Goal: Use online tool/utility: Utilize a website feature to perform a specific function

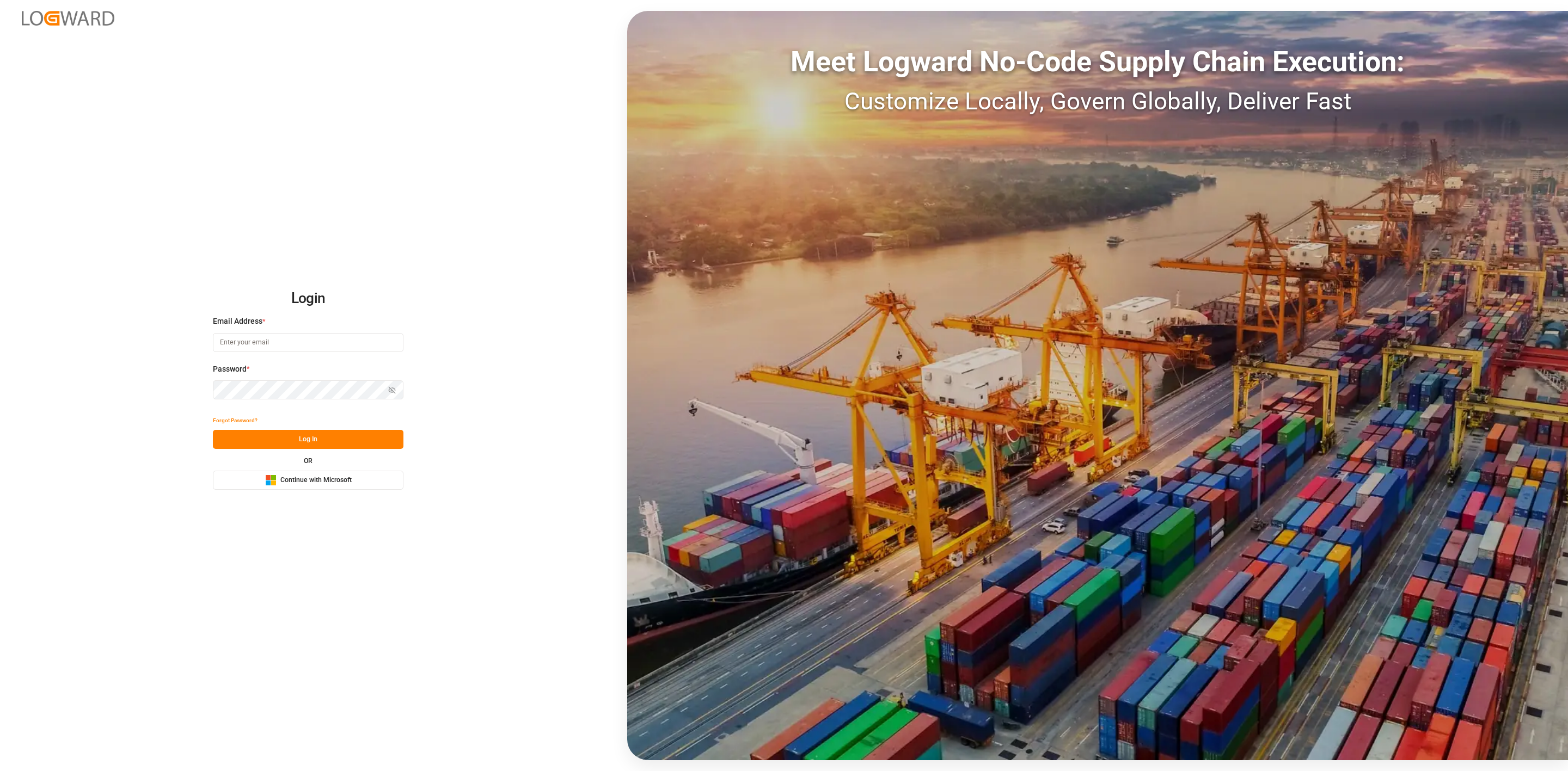
click at [273, 340] on input at bounding box center [308, 342] width 191 height 19
type input "[EMAIL_ADDRESS][DOMAIN_NAME]"
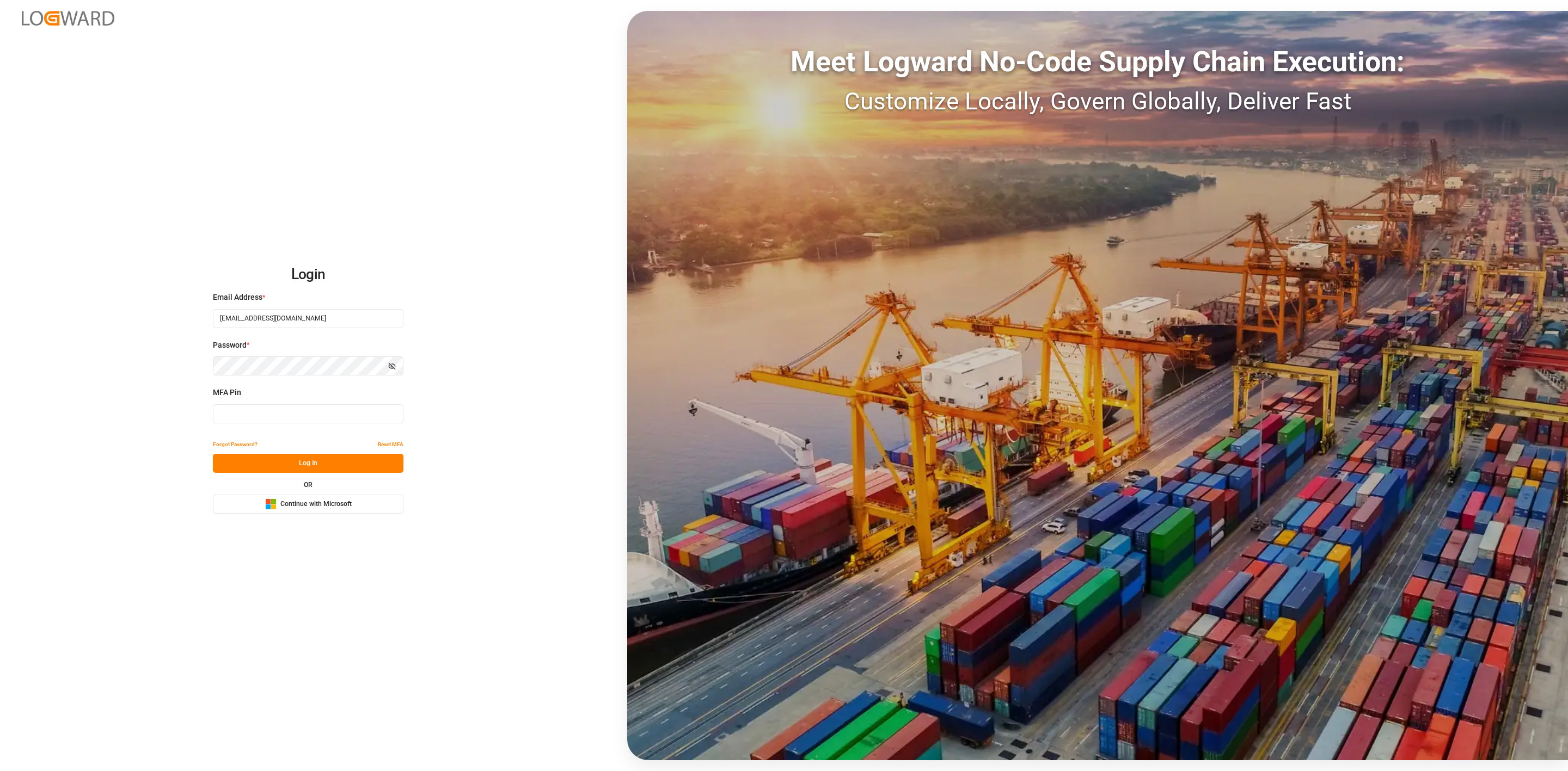
type input "044723"
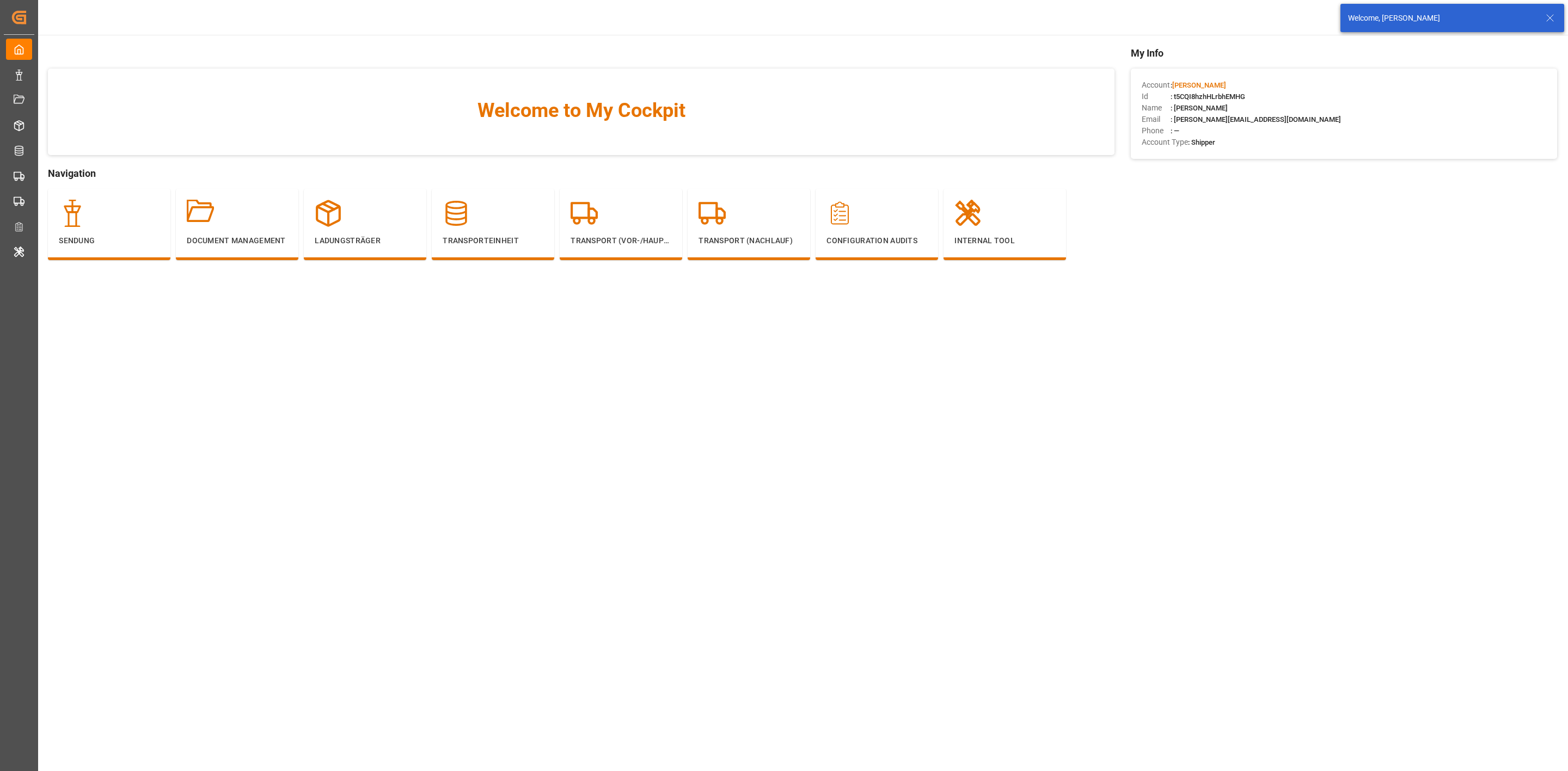
click at [1545, 12] on icon at bounding box center [1550, 18] width 13 height 13
click at [1410, 23] on div "[PERSON_NAME]" at bounding box center [1425, 18] width 105 height 16
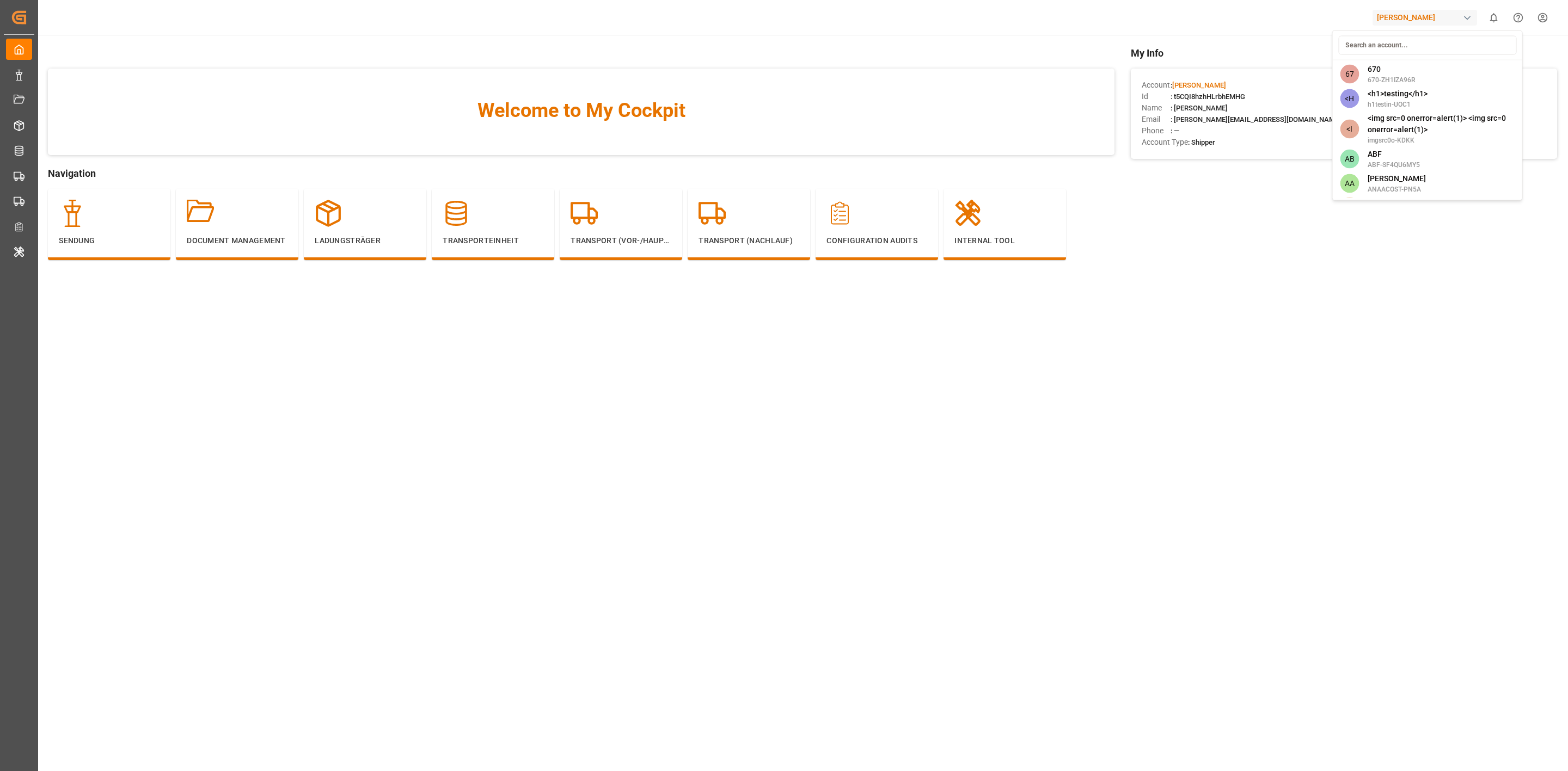
click at [1410, 19] on html "Created by potrace 1.15, written by [PERSON_NAME] [DATE]-[DATE] Created by potr…" at bounding box center [784, 385] width 1568 height 771
click at [1410, 19] on div "[PERSON_NAME]" at bounding box center [1425, 18] width 105 height 16
type input "lo"
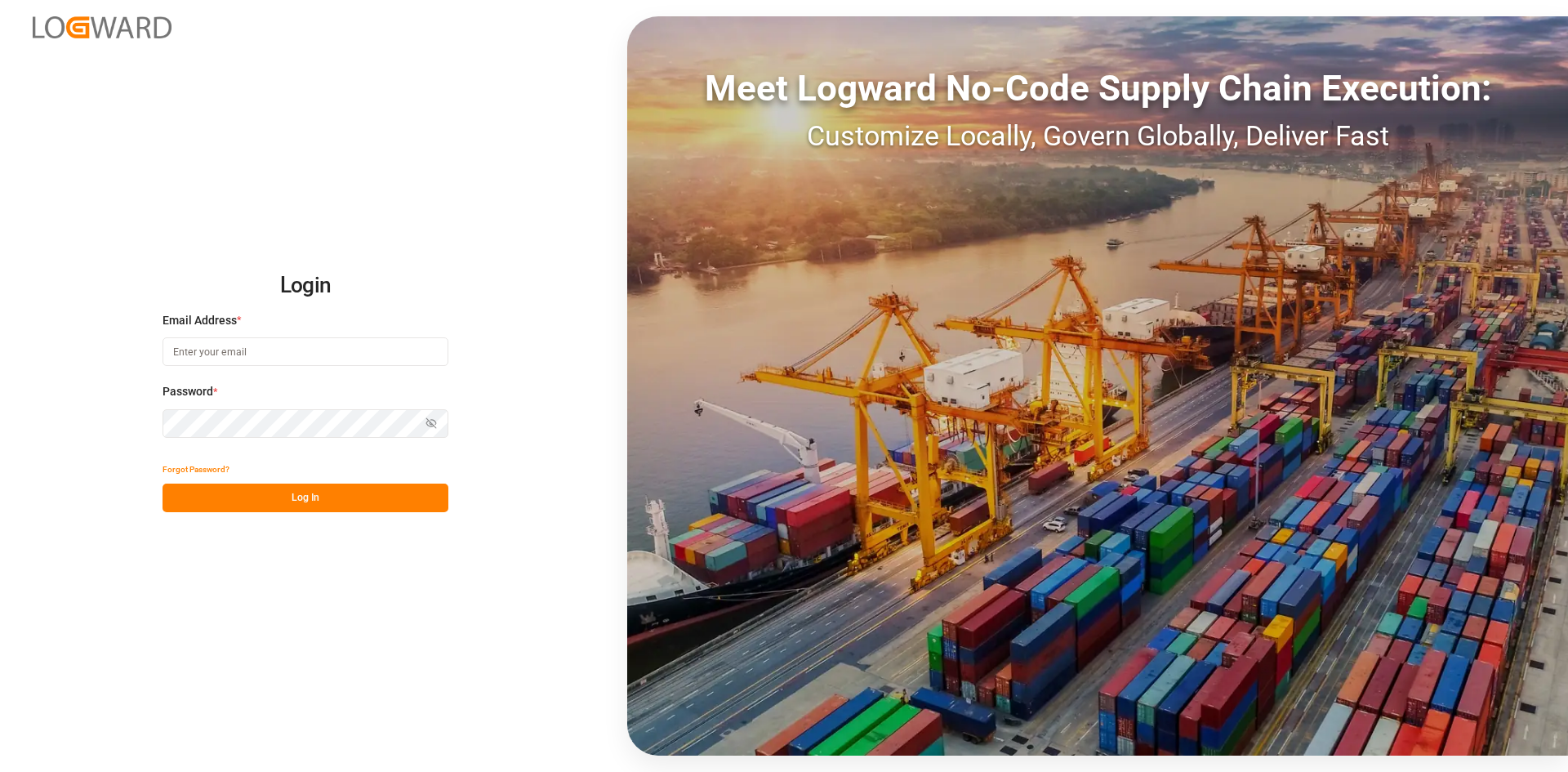
click at [212, 355] on input at bounding box center [305, 351] width 286 height 28
type input "praveen.kumar@logward.com"
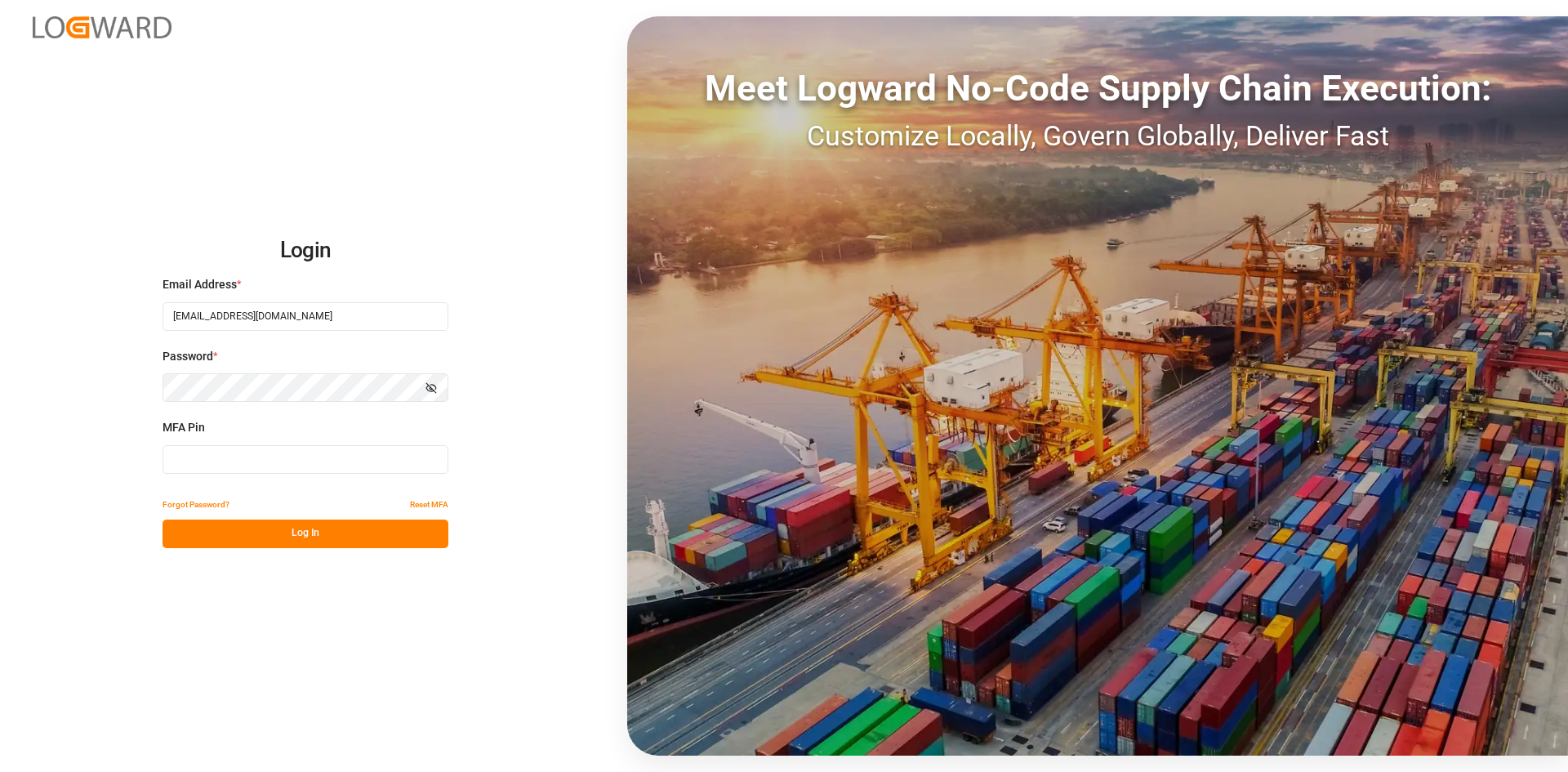
type input "044723"
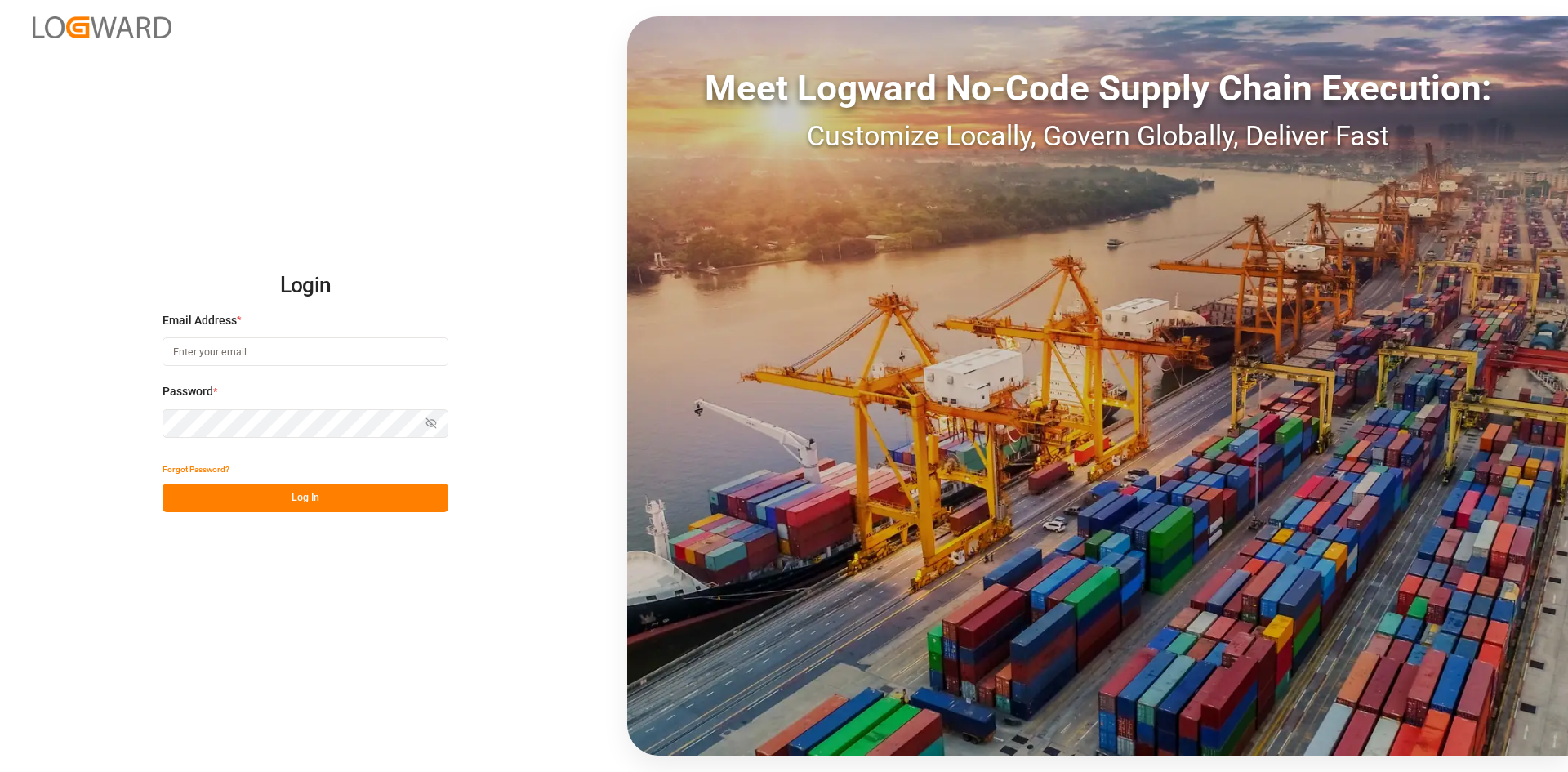
click at [232, 359] on input at bounding box center [305, 351] width 286 height 28
type input "[EMAIL_ADDRESS][DOMAIN_NAME]"
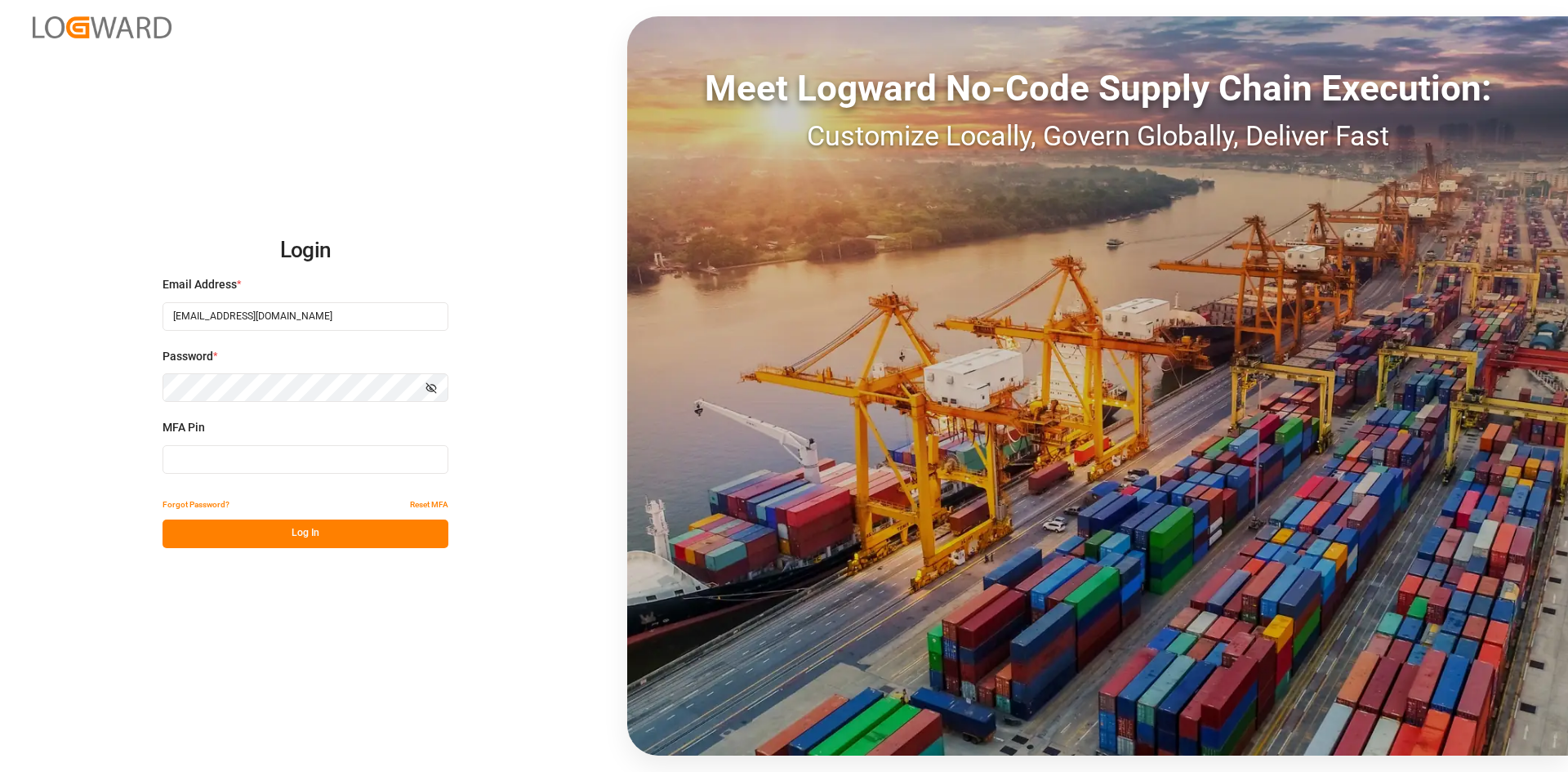
type input "523487"
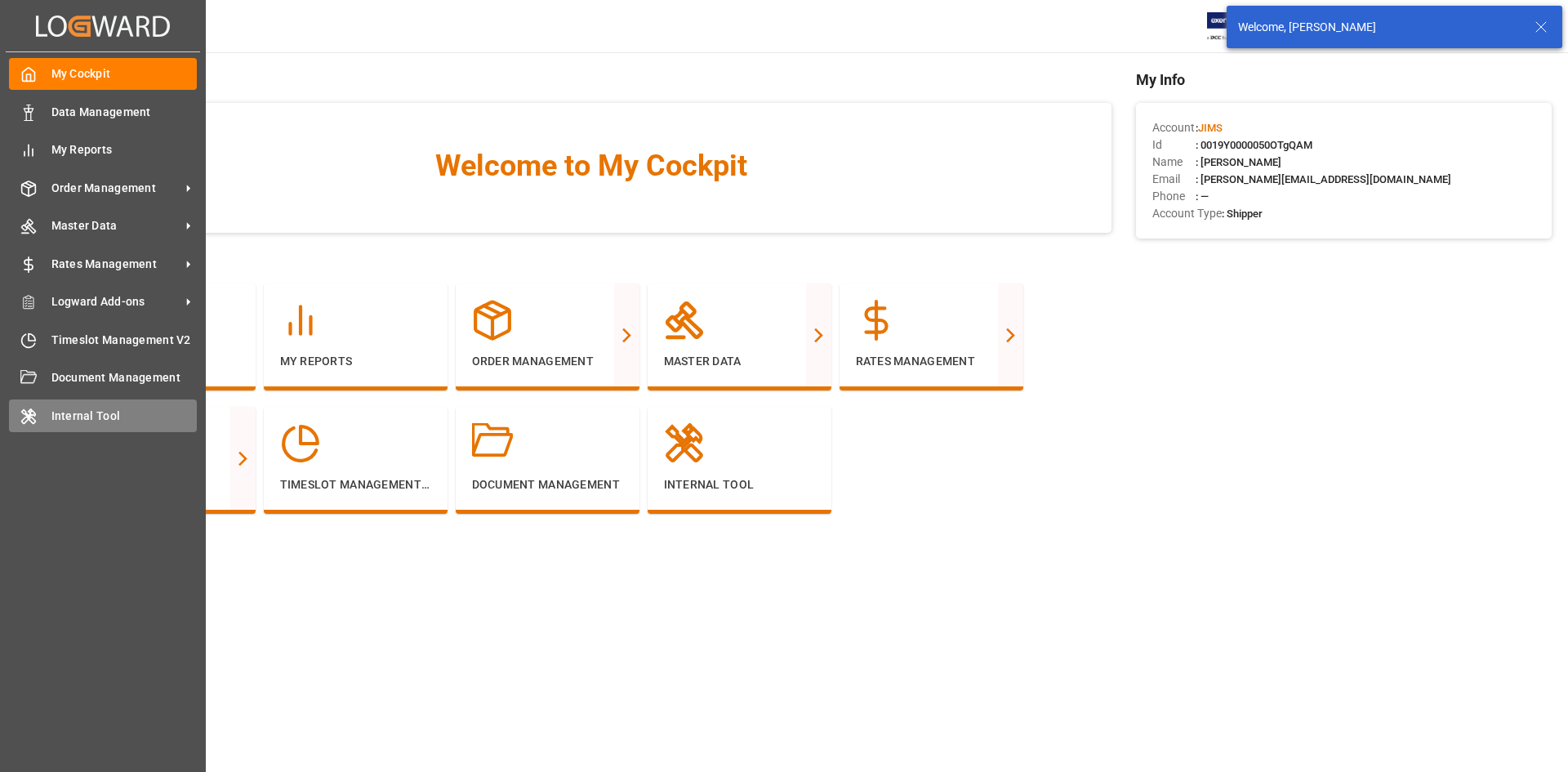
click at [85, 414] on span "Internal Tool" at bounding box center [124, 416] width 146 height 17
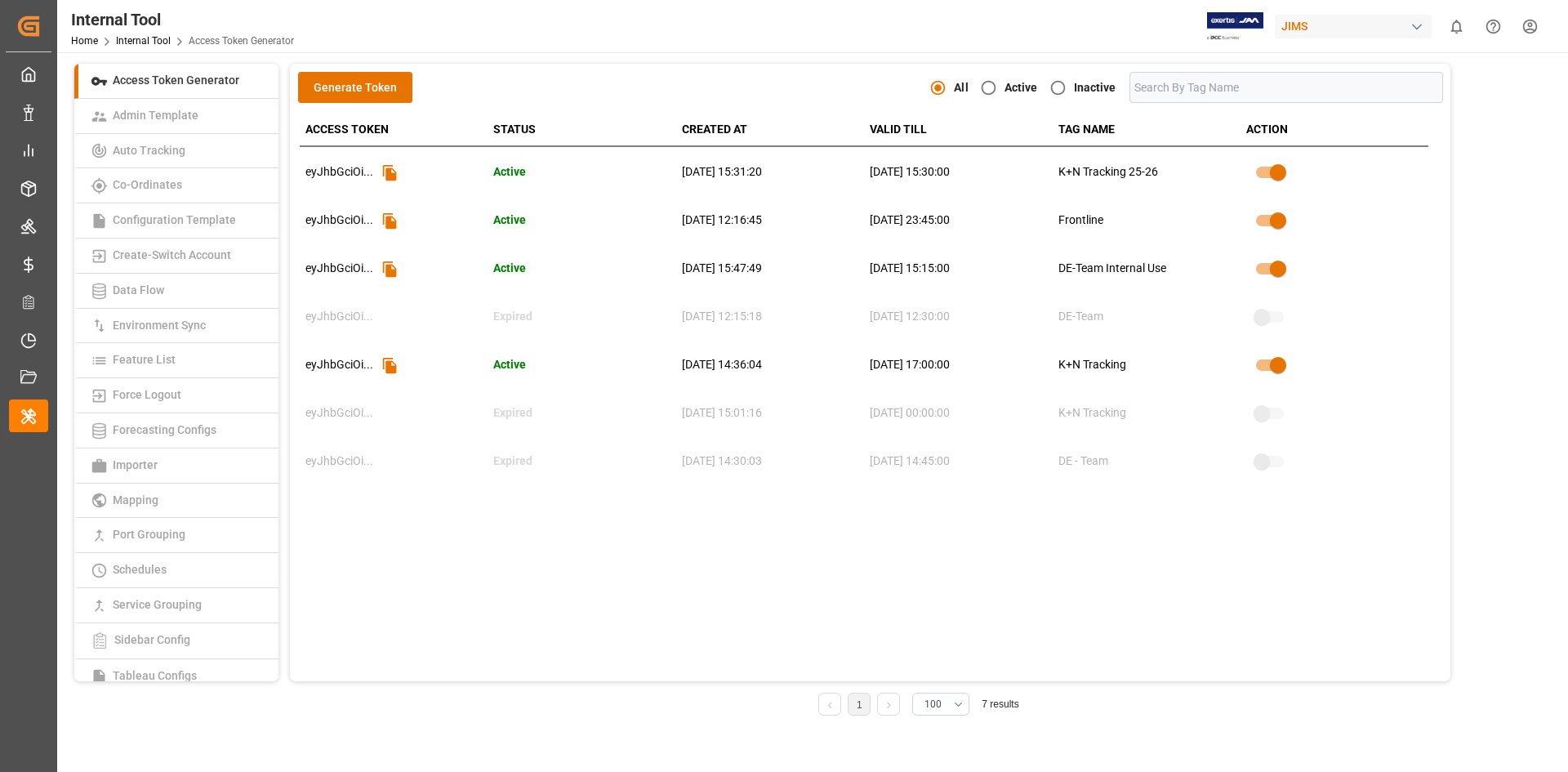
drag, startPoint x: 1170, startPoint y: 163, endPoint x: 1041, endPoint y: 167, distance: 129.1
click at [1041, 167] on tr "eyJhbGciOi ... Active 22.07.2025 15:31:20 22.07.2026 15:30:00 K+N Tracking 25-26" at bounding box center [864, 173] width 1129 height 48
copy tr "K+N Tracking 25-26"
click at [986, 372] on td "19.08.2025 17:00:00" at bounding box center [958, 365] width 188 height 48
click at [1076, 166] on td "K+N Tracking 25-26" at bounding box center [1147, 173] width 188 height 48
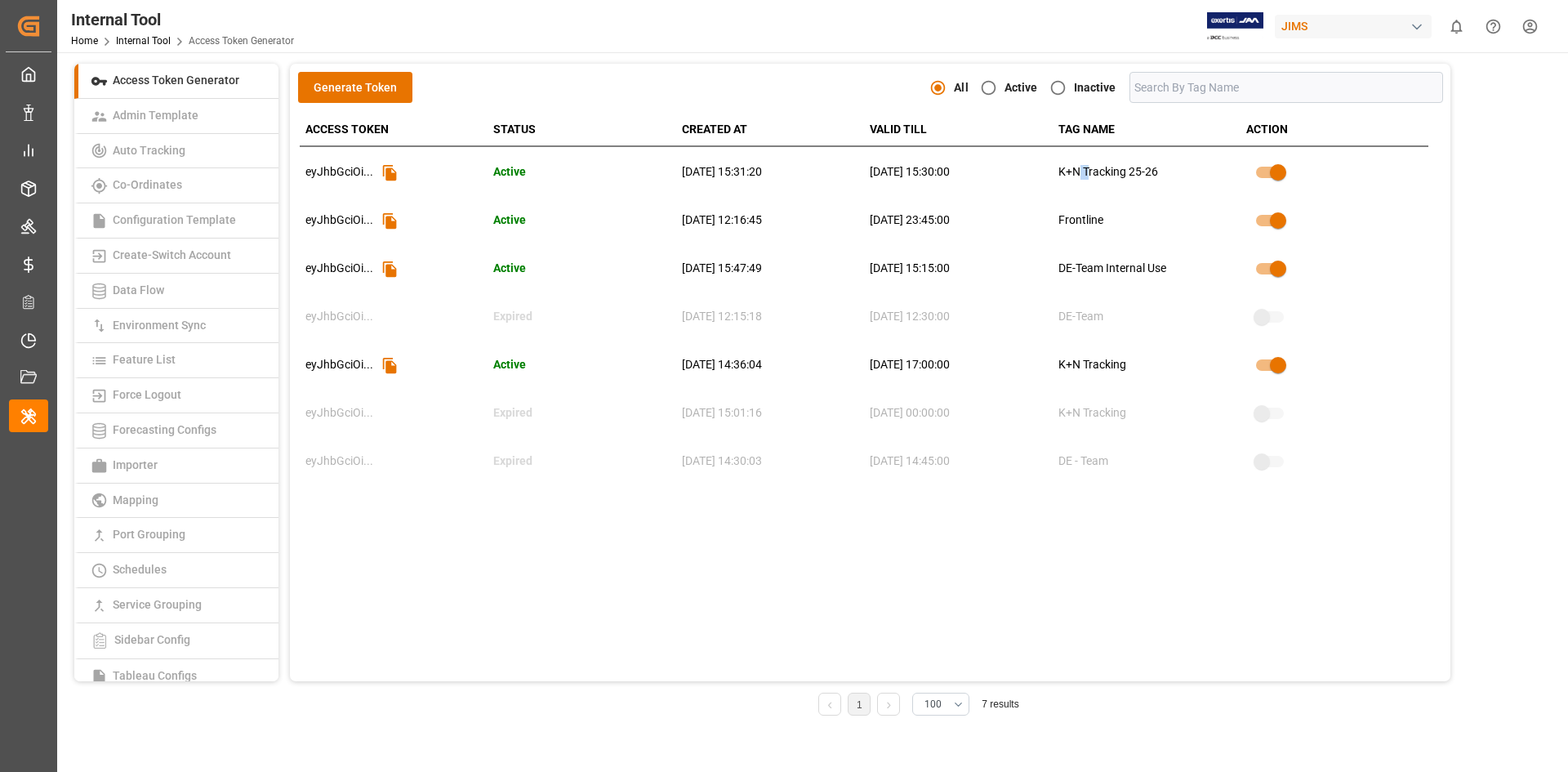
click at [1076, 166] on td "K+N Tracking 25-26" at bounding box center [1147, 173] width 188 height 48
click at [628, 127] on th "STATUS" at bounding box center [582, 129] width 188 height 32
drag, startPoint x: 1124, startPoint y: 222, endPoint x: 1044, endPoint y: 219, distance: 80.1
click at [1044, 219] on tr "eyJhbGciOi ... Active 05.09.2024 12:16:45 04.09.2025 23:45:00 Frontline" at bounding box center [864, 221] width 1129 height 48
copy tr "Frontline"
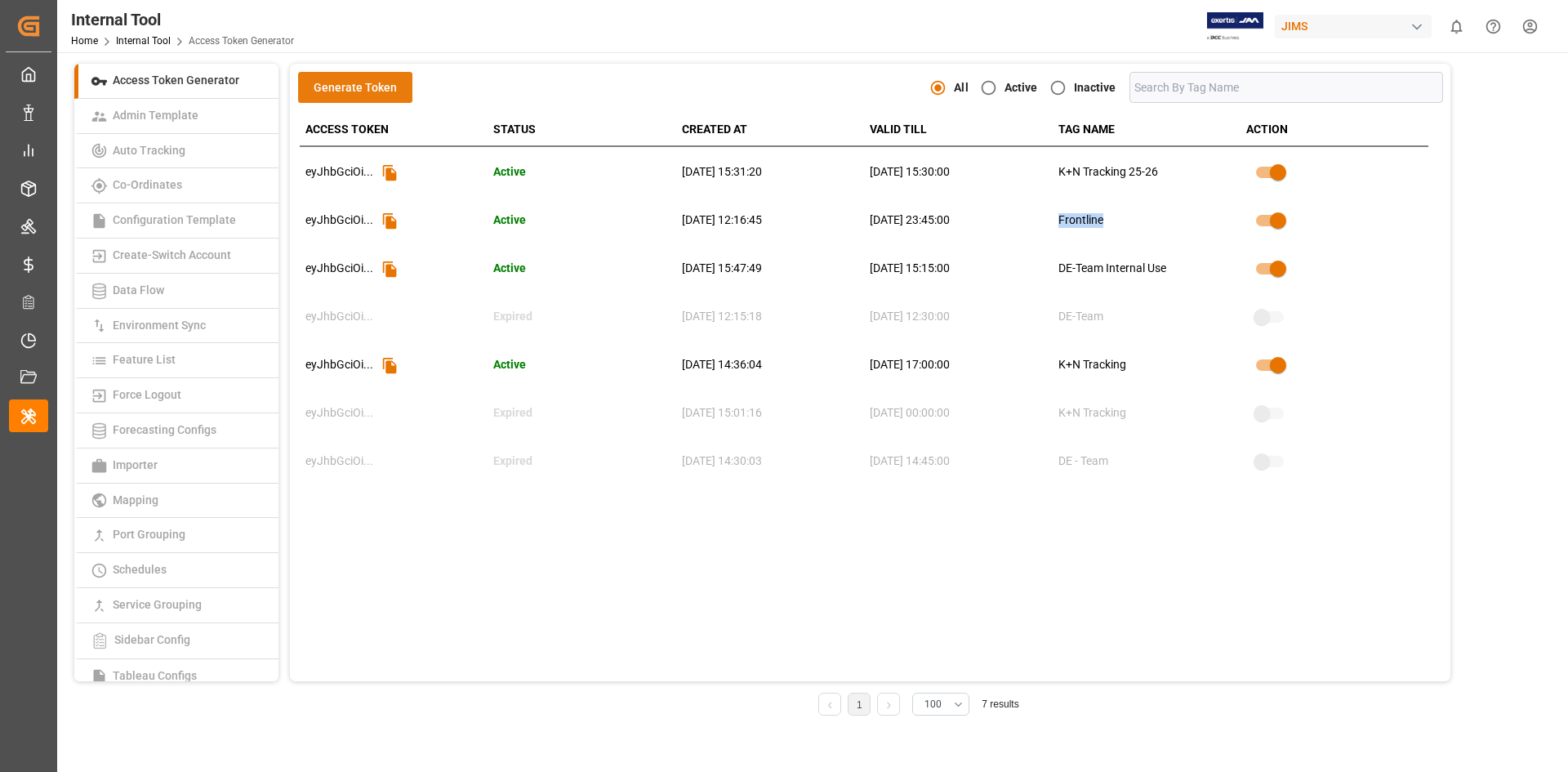
click at [395, 94] on button "Generate Token" at bounding box center [354, 88] width 114 height 31
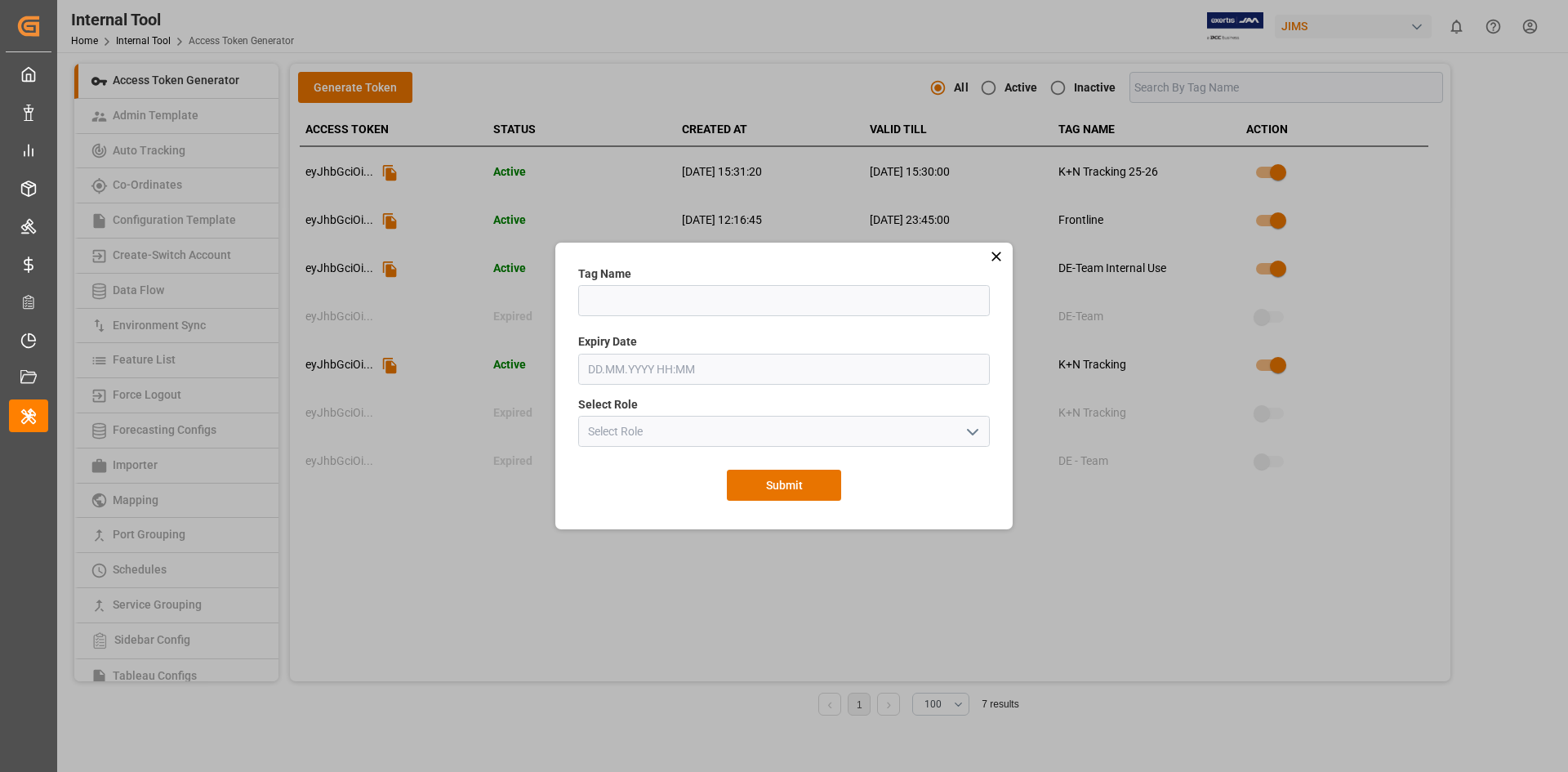
click at [638, 301] on input "text" at bounding box center [784, 301] width 412 height 31
click at [1173, 202] on div "Tag Name Please enter a valid Name Expiry Date Please enter a valid date and ti…" at bounding box center [784, 386] width 1568 height 772
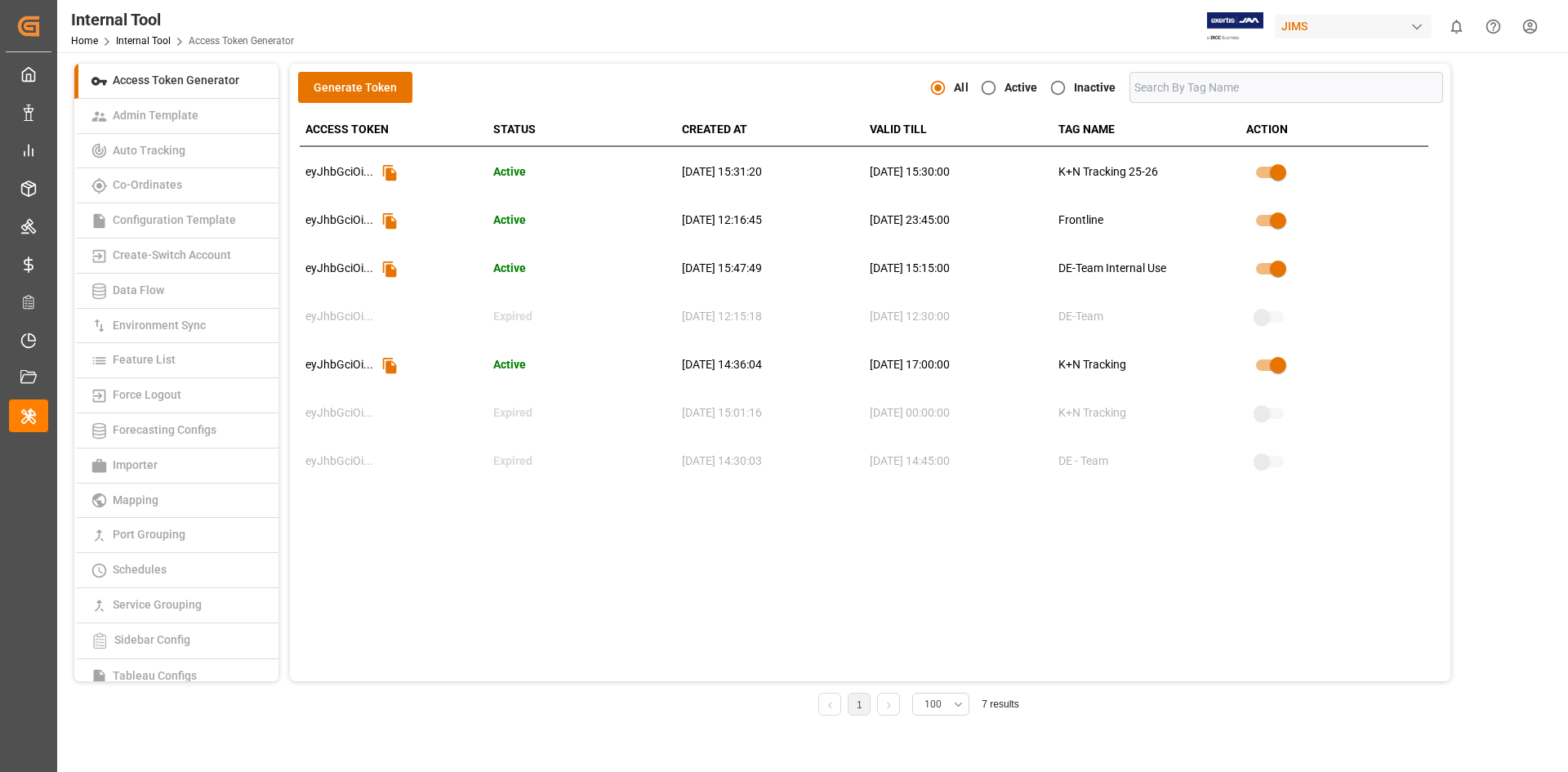
drag, startPoint x: 1100, startPoint y: 217, endPoint x: 1059, endPoint y: 217, distance: 41.0
drag, startPoint x: 1059, startPoint y: 217, endPoint x: 1113, endPoint y: 217, distance: 54.0
click at [1113, 217] on td "Frontline" at bounding box center [1147, 221] width 188 height 48
copy td "Frontline"
click at [405, 97] on button "Generate Token" at bounding box center [354, 88] width 114 height 31
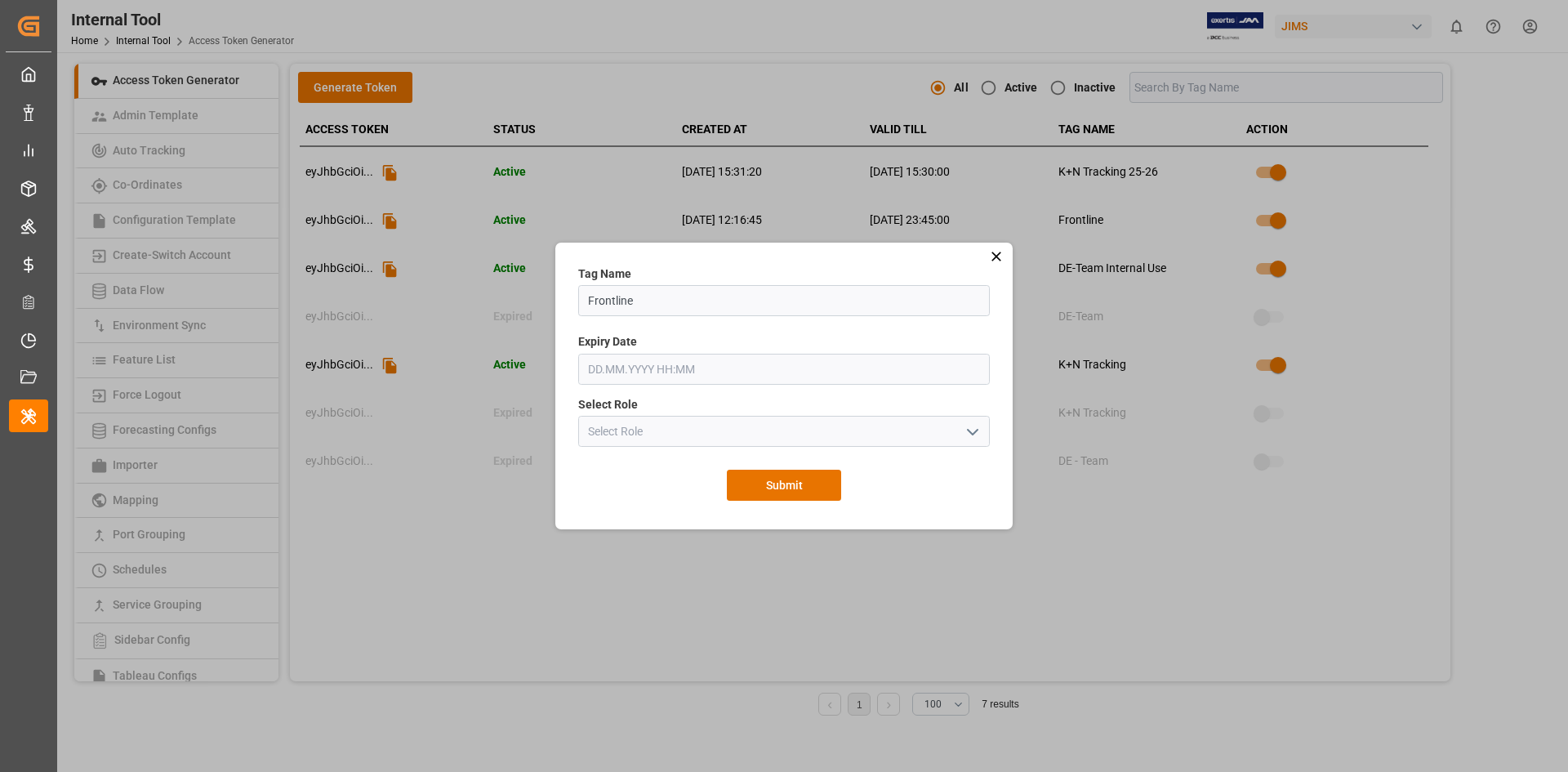
type input "Frontline"
click at [658, 350] on div "Expiry Date Please enter a valid date and time" at bounding box center [784, 359] width 423 height 63
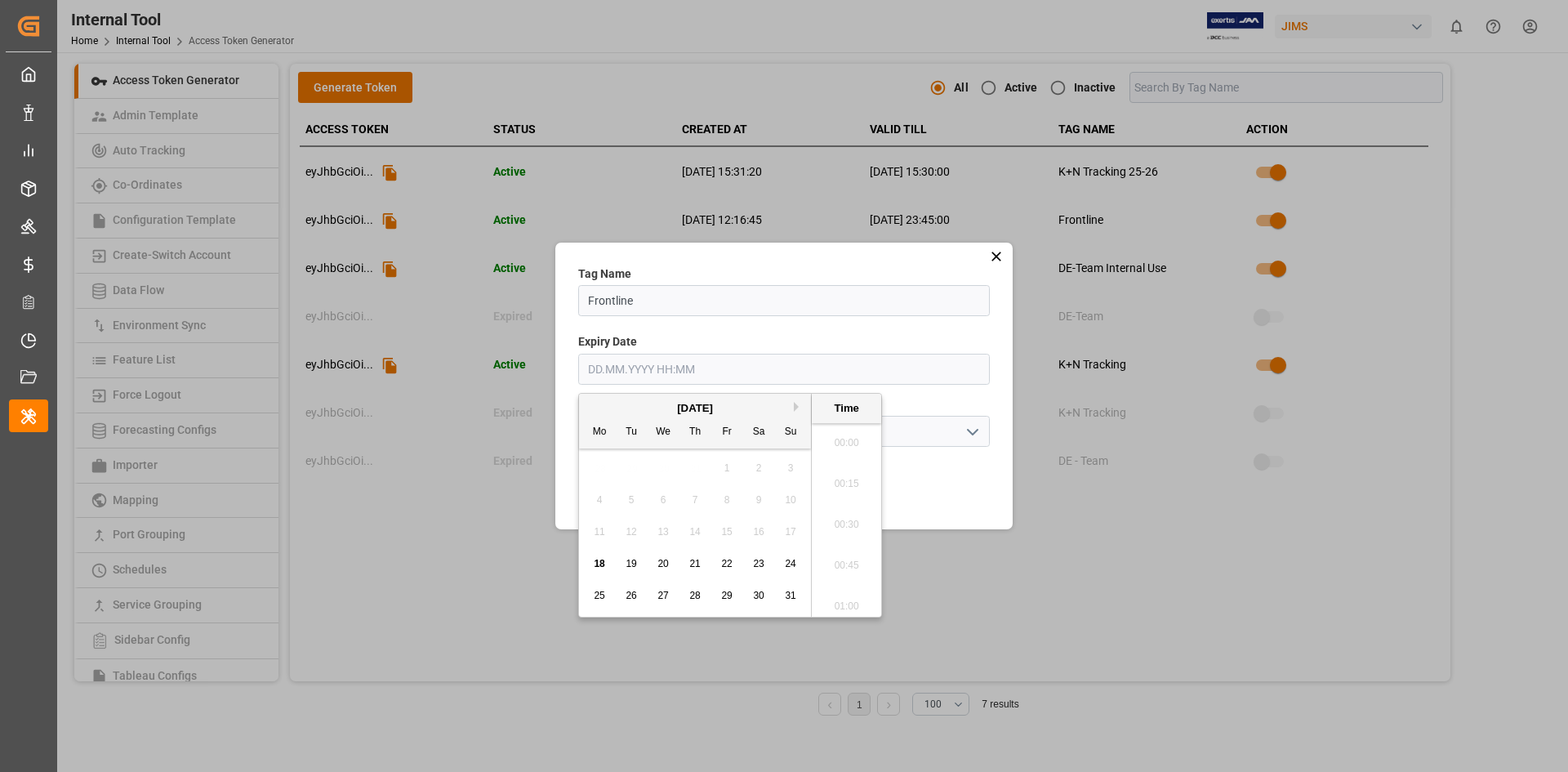
click at [639, 365] on input "text" at bounding box center [784, 369] width 412 height 31
click at [801, 407] on button "Next Month" at bounding box center [798, 407] width 10 height 10
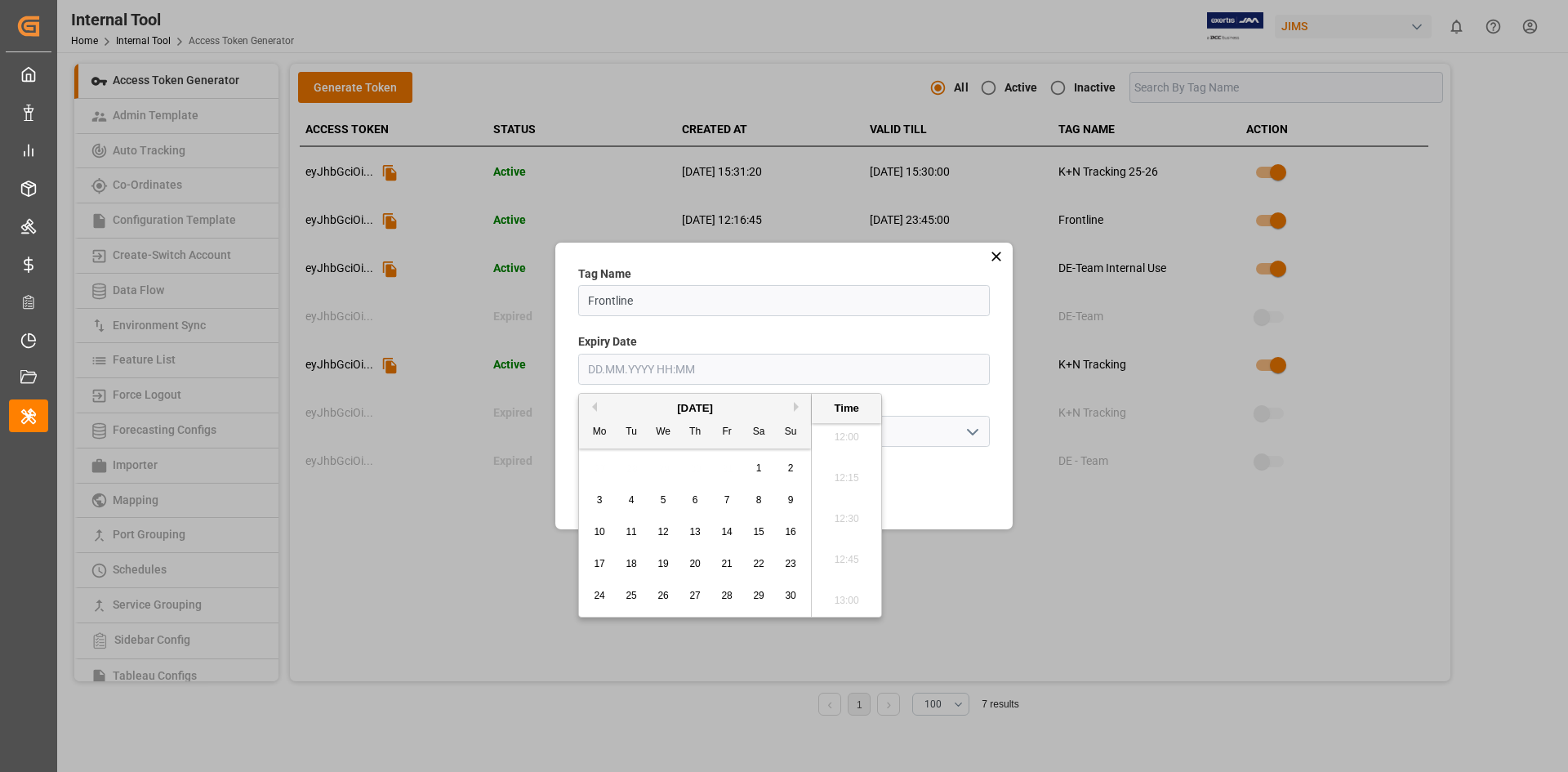
click at [801, 407] on button "Next Month" at bounding box center [798, 407] width 10 height 10
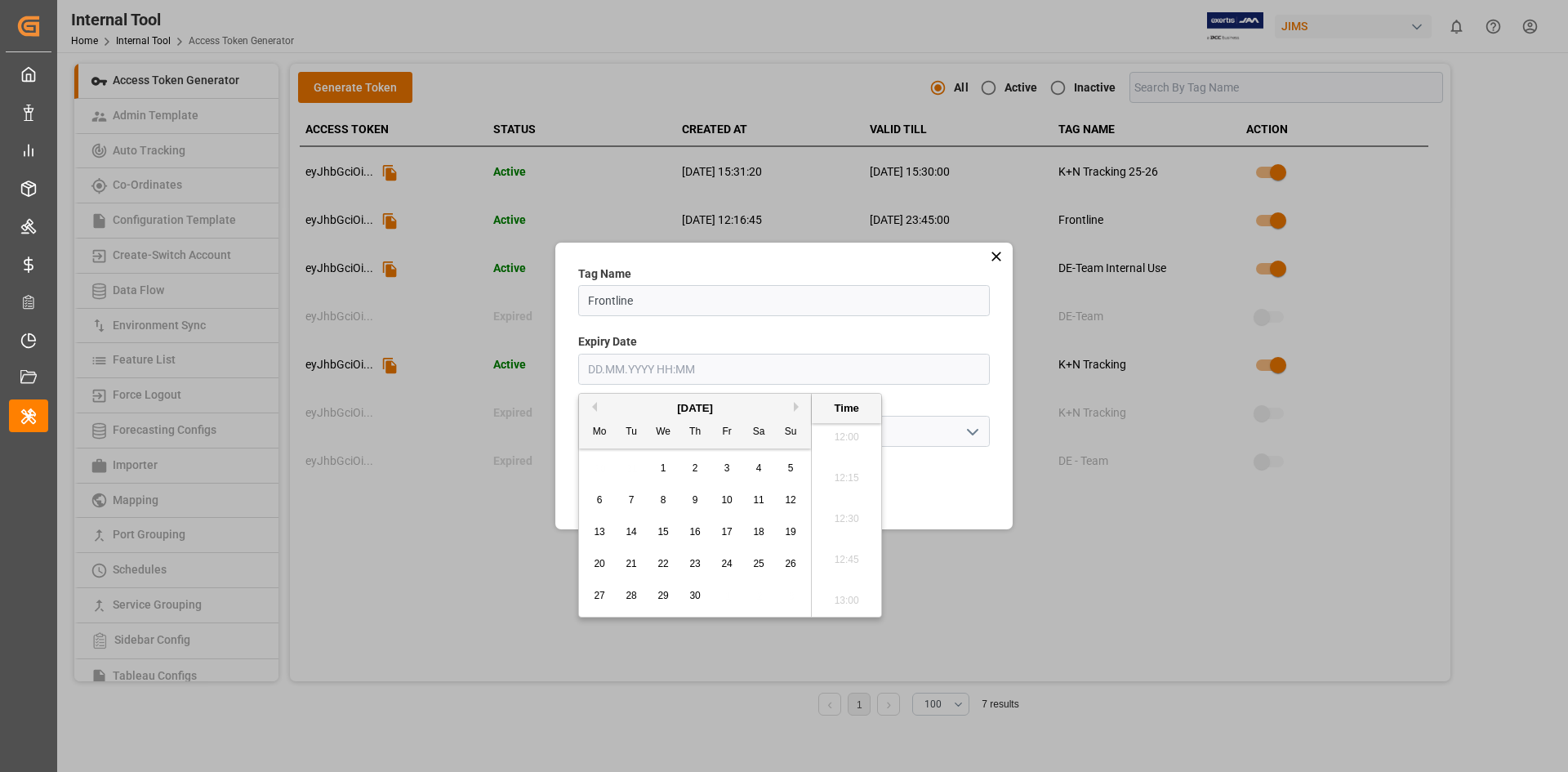
click at [801, 407] on button "Next Month" at bounding box center [798, 407] width 10 height 10
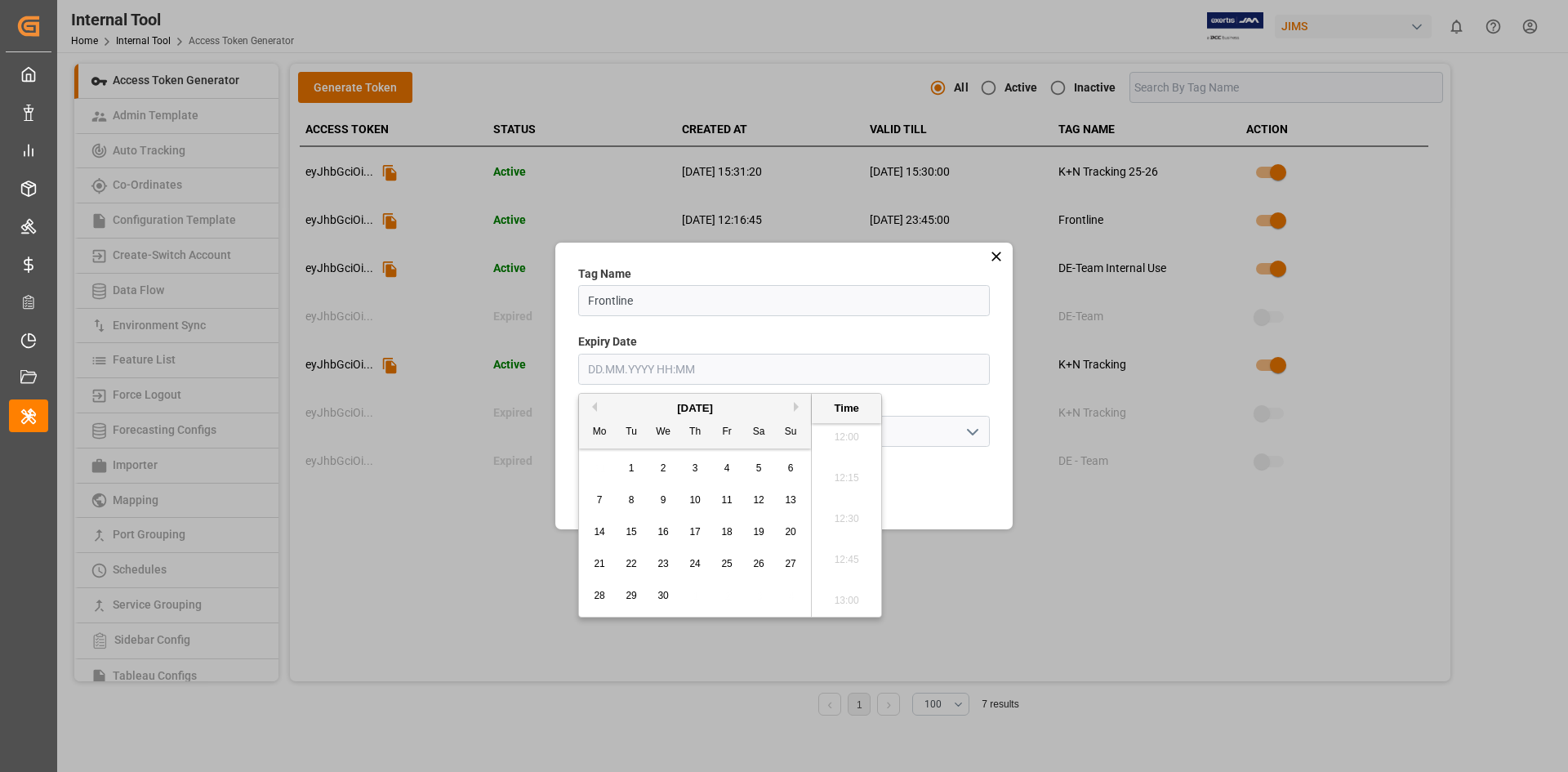
click at [801, 407] on button "Next Month" at bounding box center [798, 407] width 10 height 10
click at [592, 405] on button "Previous Month" at bounding box center [592, 407] width 10 height 10
click at [596, 401] on div "September 2026" at bounding box center [695, 408] width 232 height 16
click at [595, 404] on button "Previous Month" at bounding box center [592, 407] width 10 height 10
click at [637, 566] on div "18" at bounding box center [632, 564] width 20 height 19
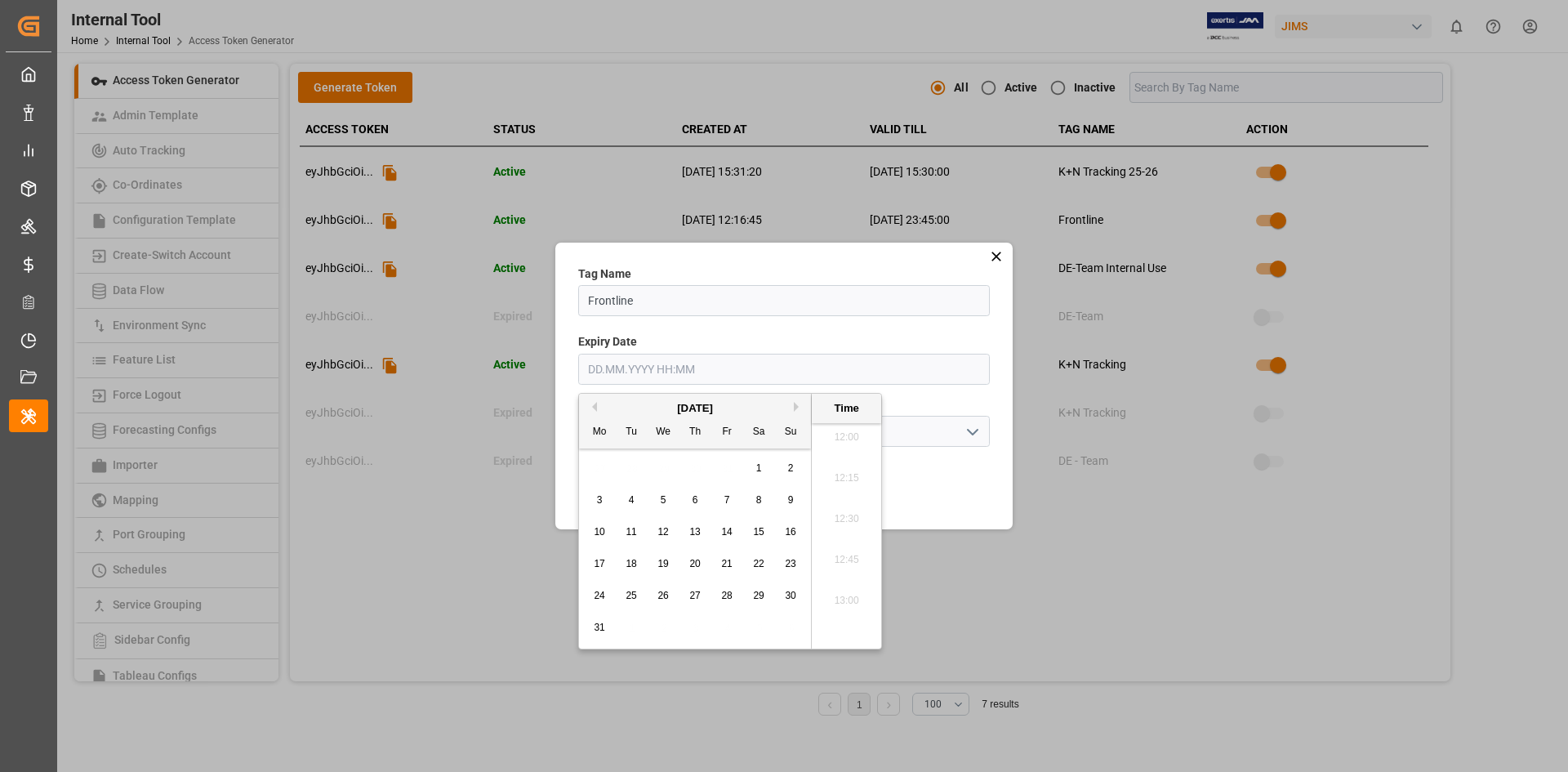
type input "18.08.2026 00:00"
click at [872, 440] on li "00:00" at bounding box center [847, 443] width 69 height 41
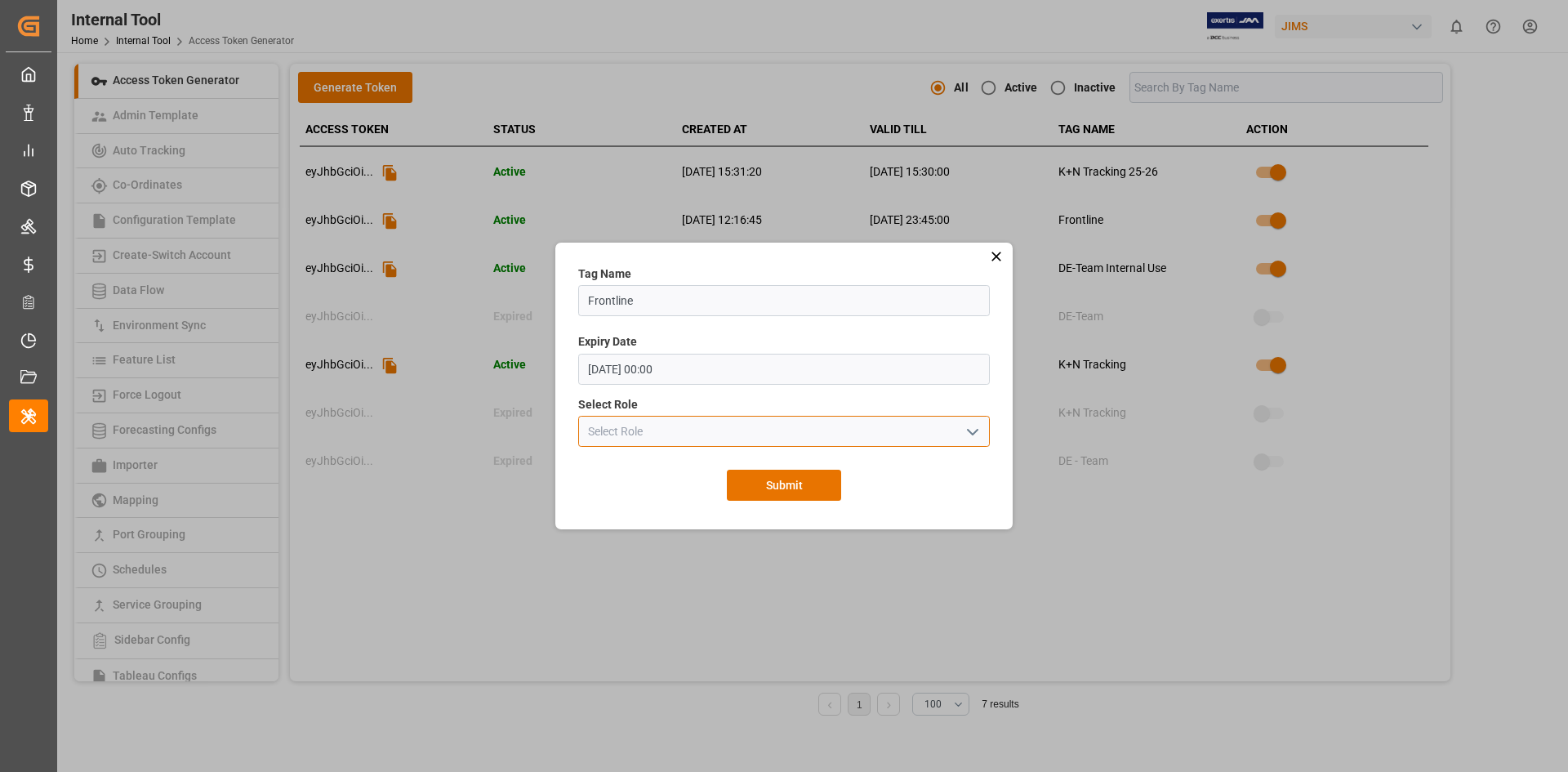
click at [787, 447] on input at bounding box center [784, 431] width 412 height 31
click at [975, 438] on icon "open menu" at bounding box center [973, 431] width 19 height 19
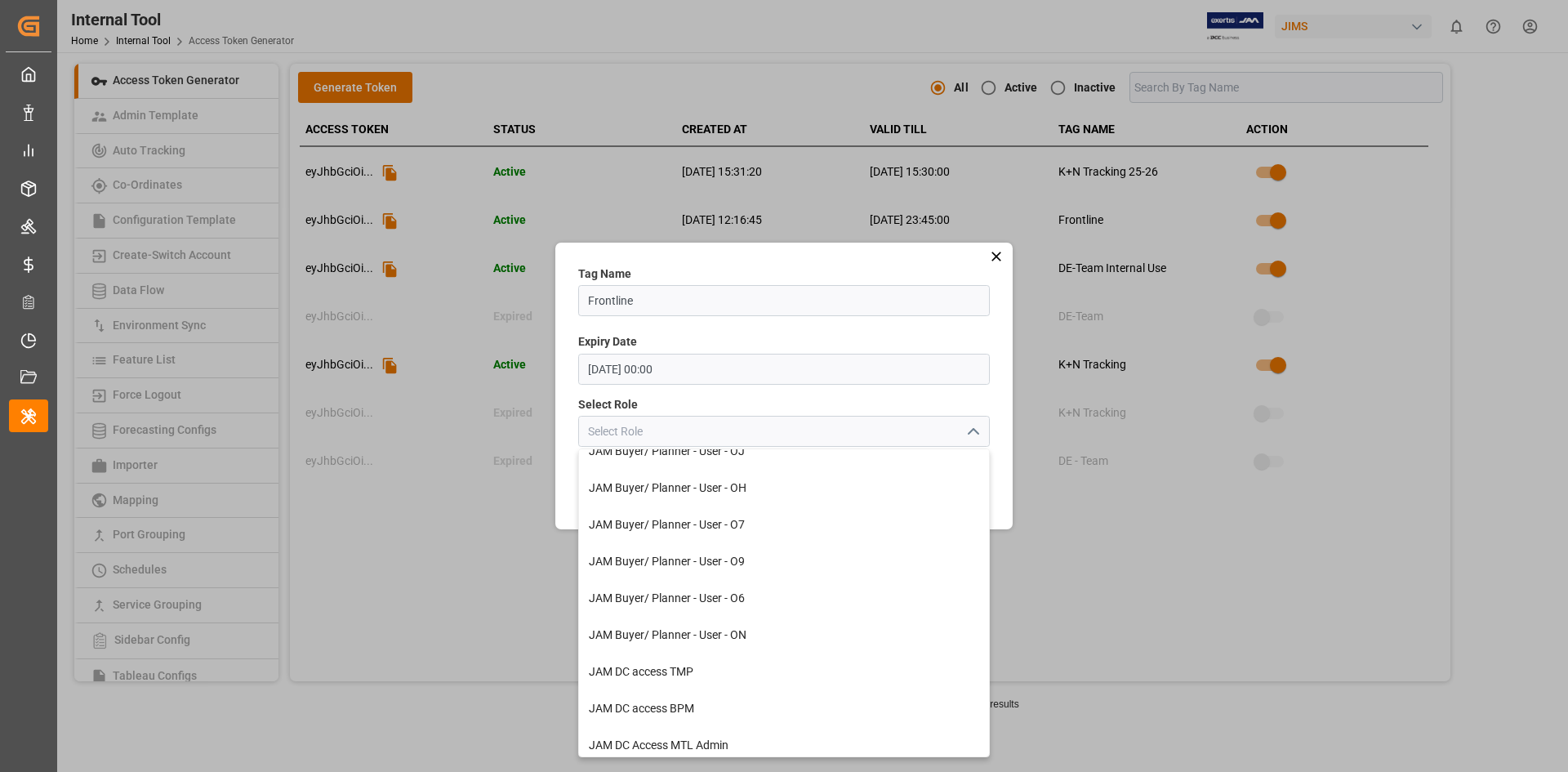
scroll to position [1421, 0]
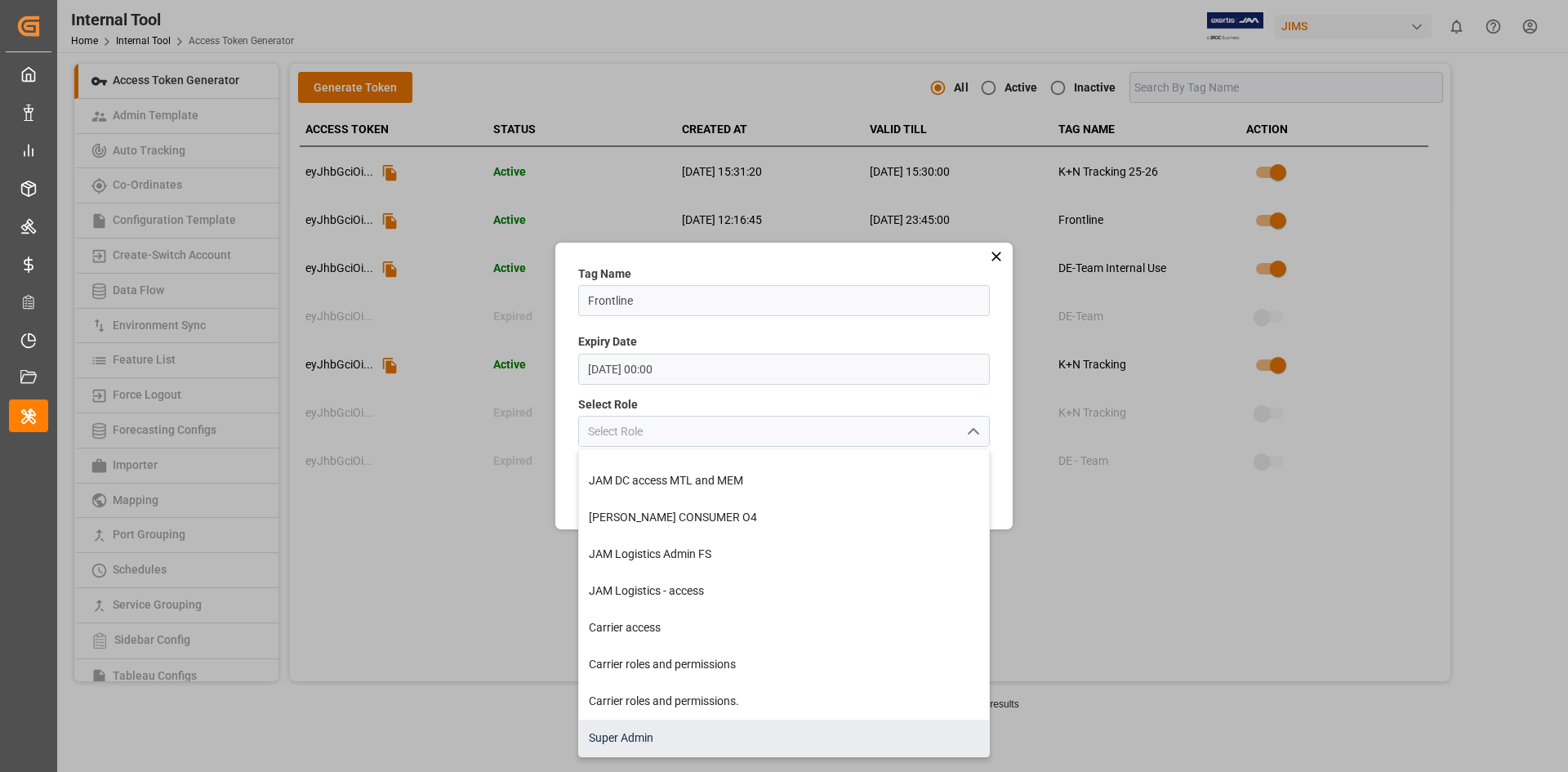
click at [698, 723] on div "Super Admin" at bounding box center [784, 738] width 410 height 37
type input "Super Admin"
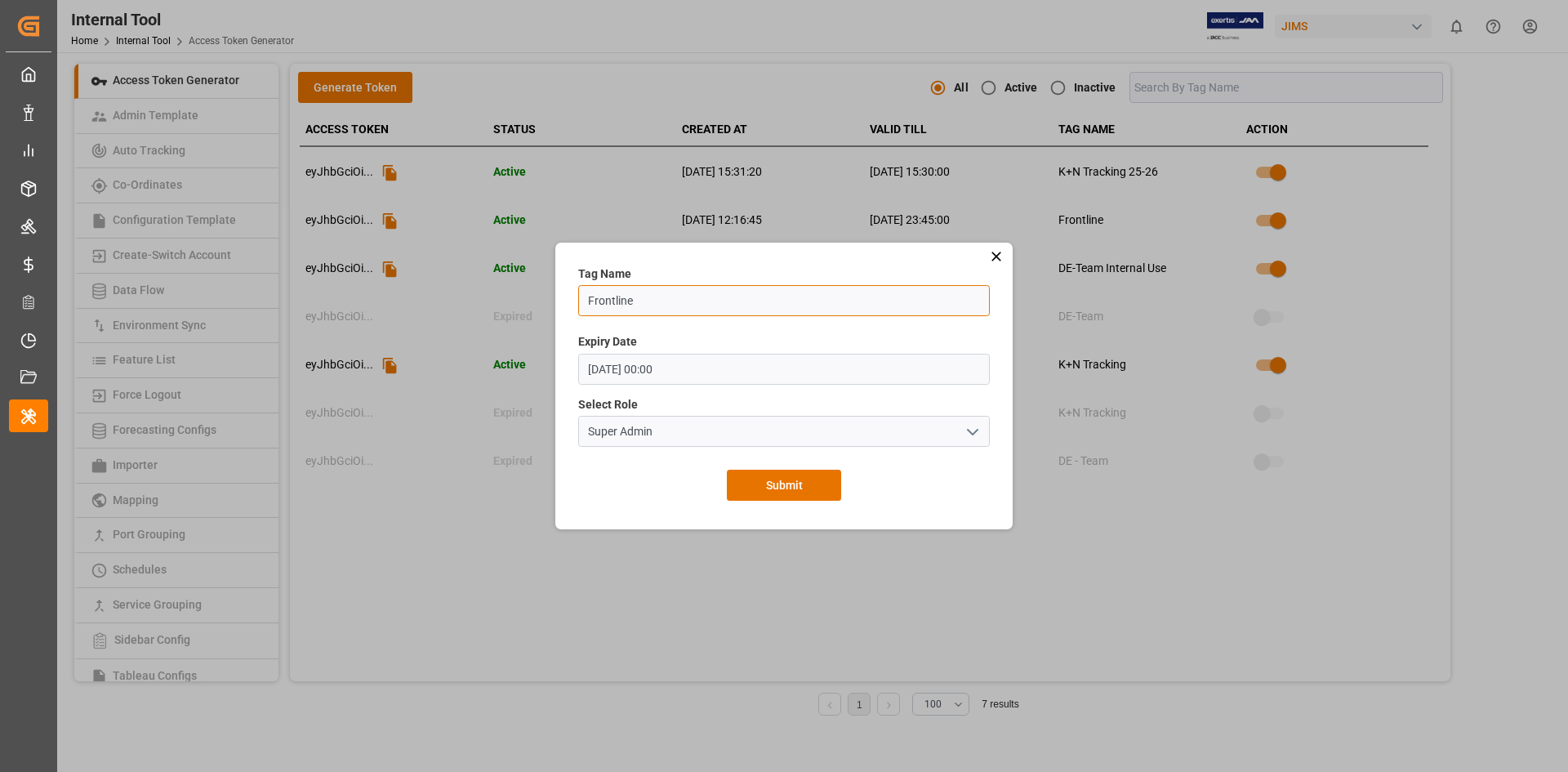
click at [666, 310] on input "Frontline" at bounding box center [784, 301] width 412 height 31
drag, startPoint x: 676, startPoint y: 306, endPoint x: 588, endPoint y: 306, distance: 88.0
click at [588, 306] on input "Frontline 25-26" at bounding box center [784, 301] width 412 height 31
click at [687, 306] on input "Frontline 25-26" at bounding box center [784, 301] width 412 height 31
click at [686, 300] on input "Frontline 25-26" at bounding box center [784, 301] width 412 height 31
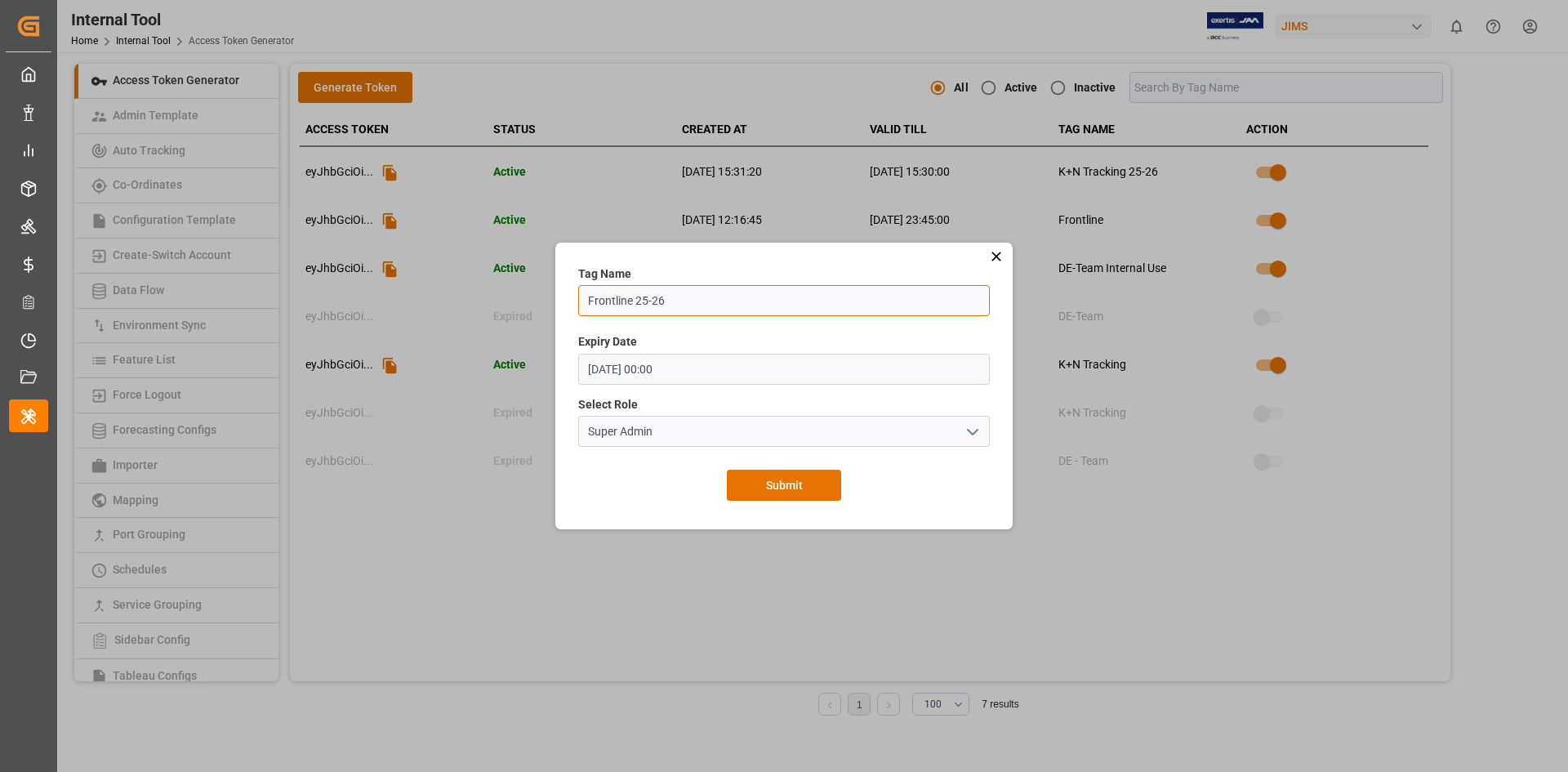
click at [633, 303] on input "Frontline 25-26" at bounding box center [784, 301] width 412 height 31
click at [637, 302] on input "Frontline 25-26" at bounding box center [784, 301] width 412 height 31
type input "Frontline 25-26"
click at [771, 329] on div "Expiry Date 18.08.2026 00:00 Please enter a valid date and time" at bounding box center [784, 359] width 423 height 63
click at [812, 488] on button "Submit" at bounding box center [784, 485] width 114 height 31
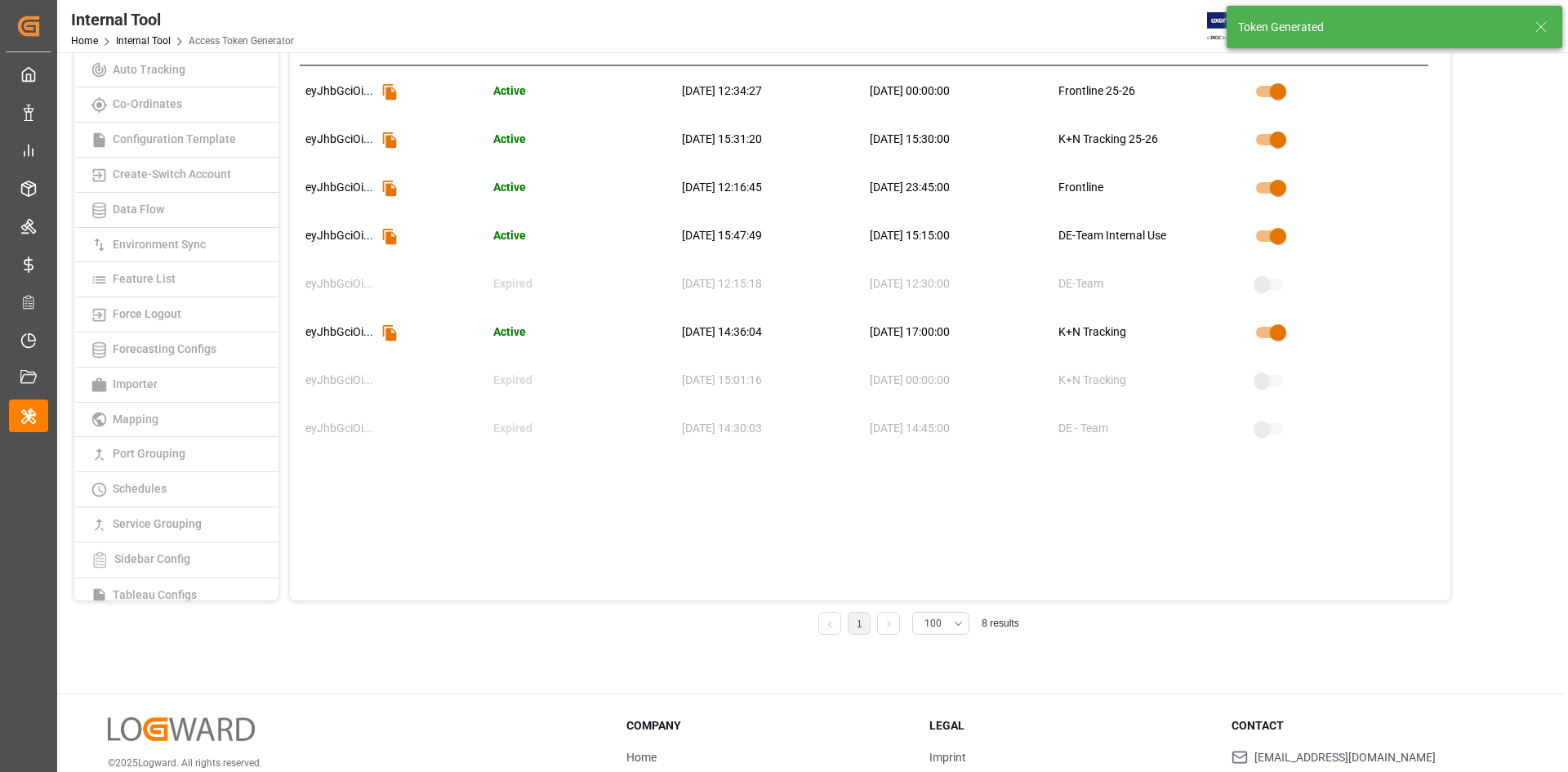
scroll to position [0, 0]
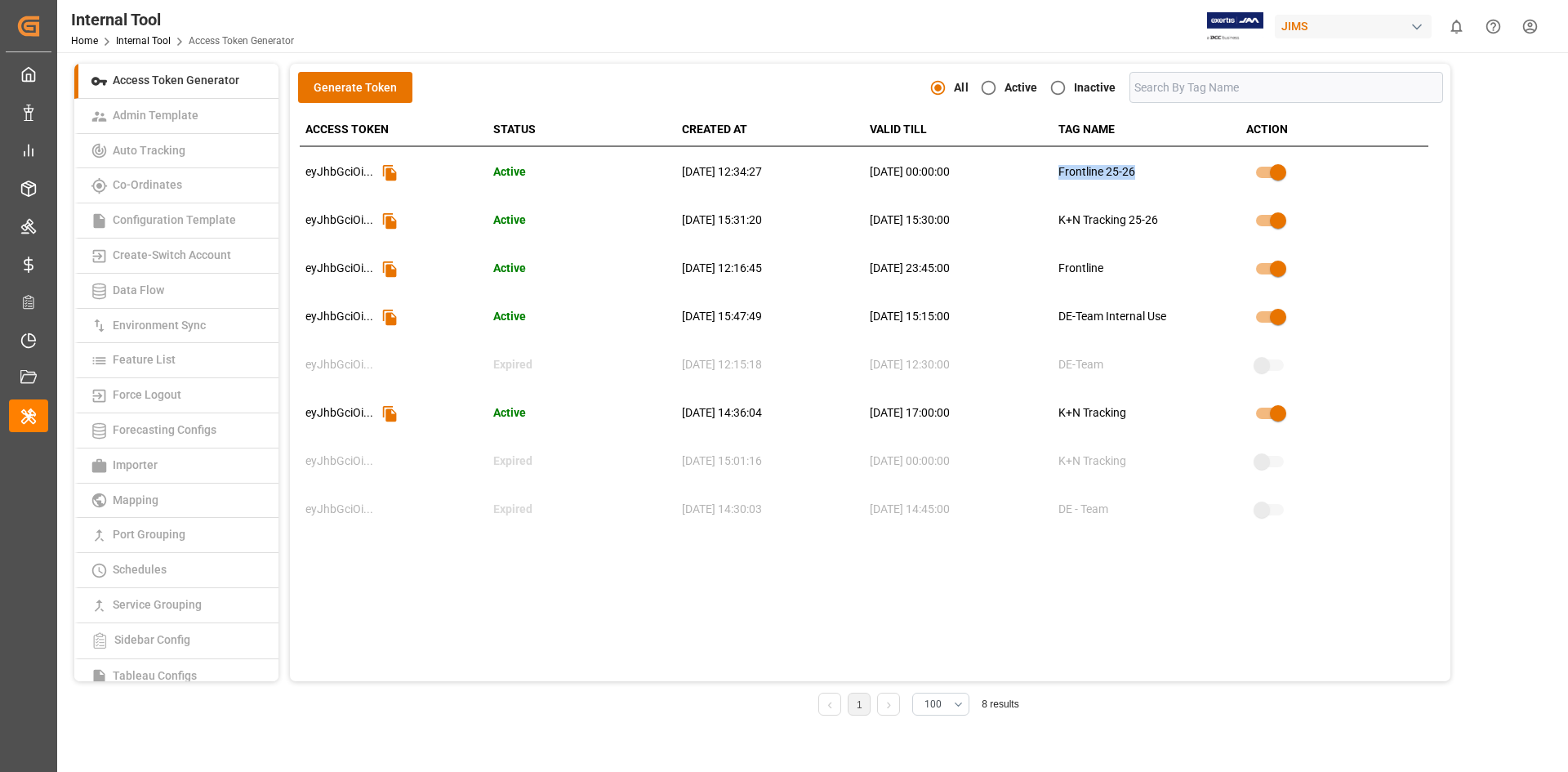
drag, startPoint x: 1153, startPoint y: 182, endPoint x: 1061, endPoint y: 163, distance: 93.9
click at [1061, 163] on td "Frontline 25-26" at bounding box center [1147, 173] width 188 height 48
copy td "Frontline 25-26"
click at [1152, 259] on td "Frontline" at bounding box center [1147, 269] width 188 height 48
click at [393, 220] on icon at bounding box center [390, 221] width 17 height 17
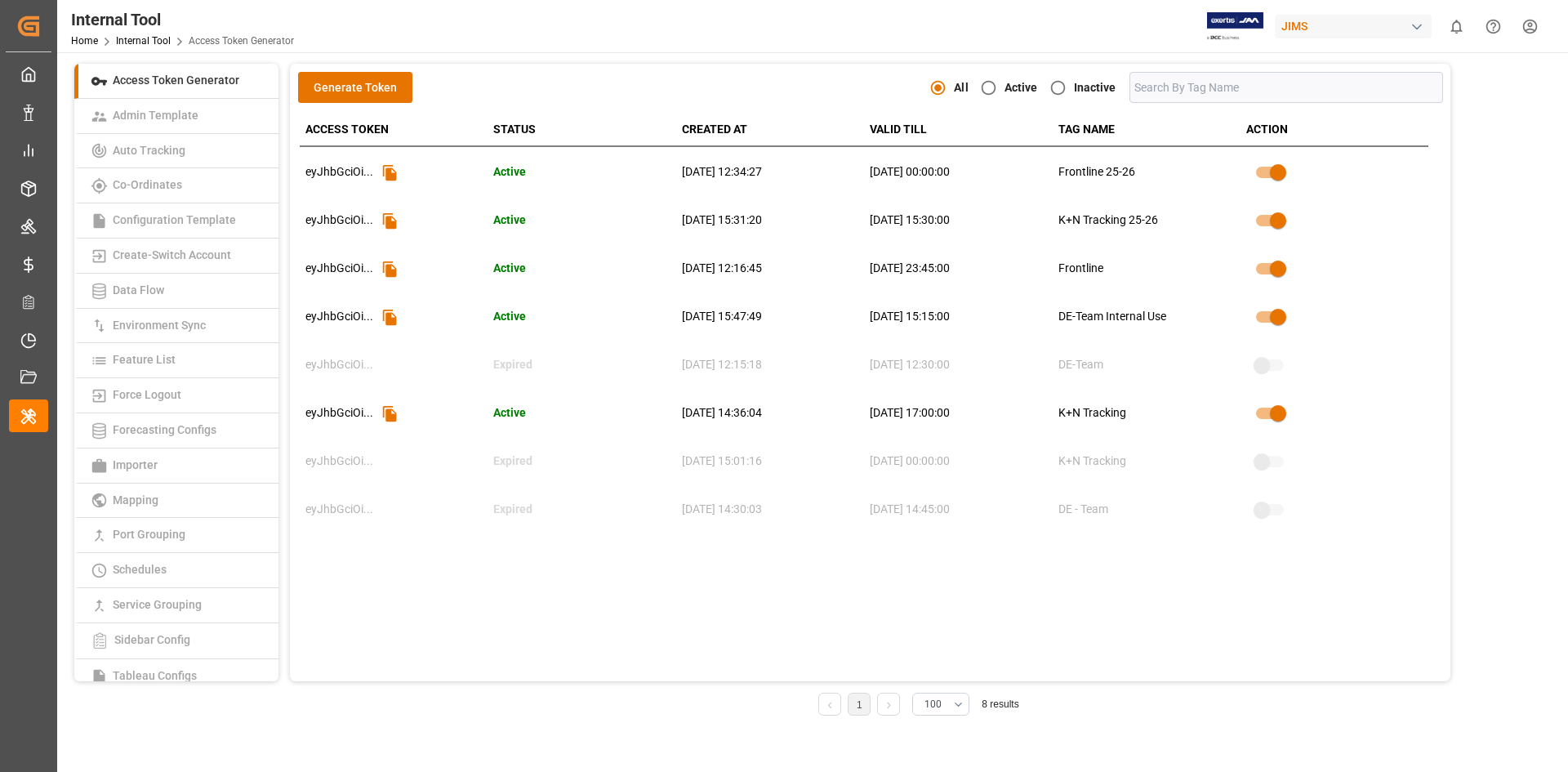
drag, startPoint x: 996, startPoint y: 268, endPoint x: 866, endPoint y: 267, distance: 130.0
click at [866, 267] on td "04.09.2025 23:45:00" at bounding box center [958, 269] width 188 height 48
copy td "04.09.2025 23:45:00"
click at [389, 174] on icon at bounding box center [389, 172] width 14 height 16
click at [386, 172] on icon at bounding box center [390, 173] width 17 height 17
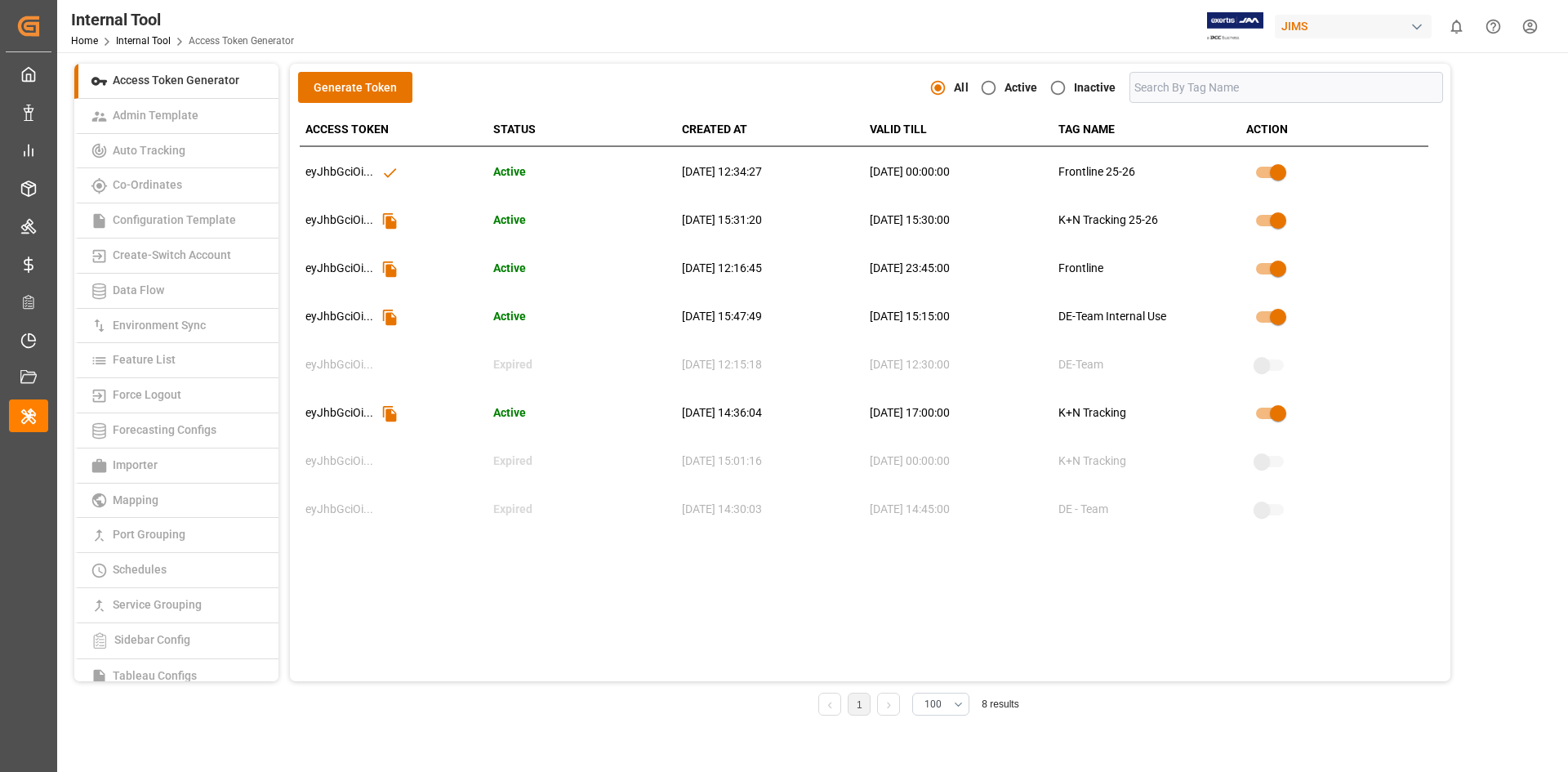
drag, startPoint x: 983, startPoint y: 174, endPoint x: 843, endPoint y: 167, distance: 140.2
click at [843, 167] on tr "eyJhbGciOi ... Active 18.08.2025 12:34:27 18.08.2026 00:00:00 Frontline 25-26" at bounding box center [864, 173] width 1129 height 48
copy tr "18.08.2026 00:00:00"
click at [971, 186] on td "18.08.2026 00:00:00" at bounding box center [958, 173] width 188 height 48
click at [390, 174] on icon at bounding box center [389, 172] width 12 height 10
